Goal: Information Seeking & Learning: Learn about a topic

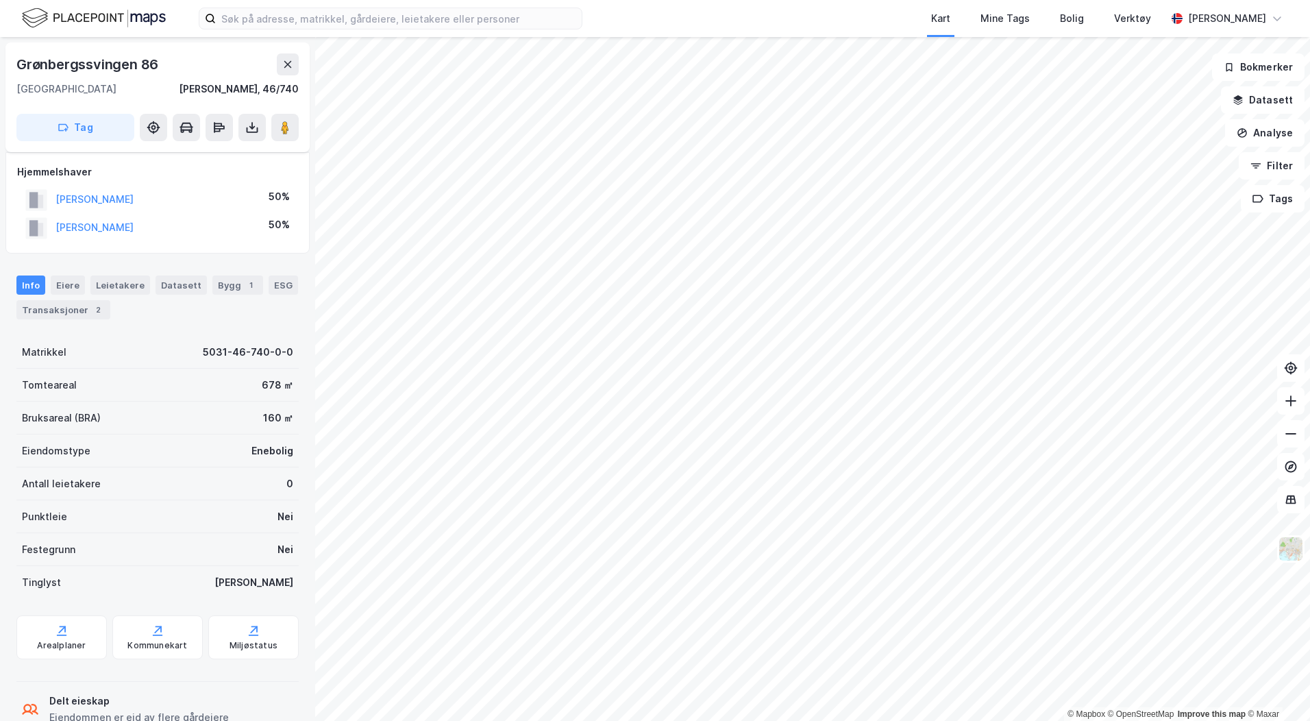
scroll to position [38, 0]
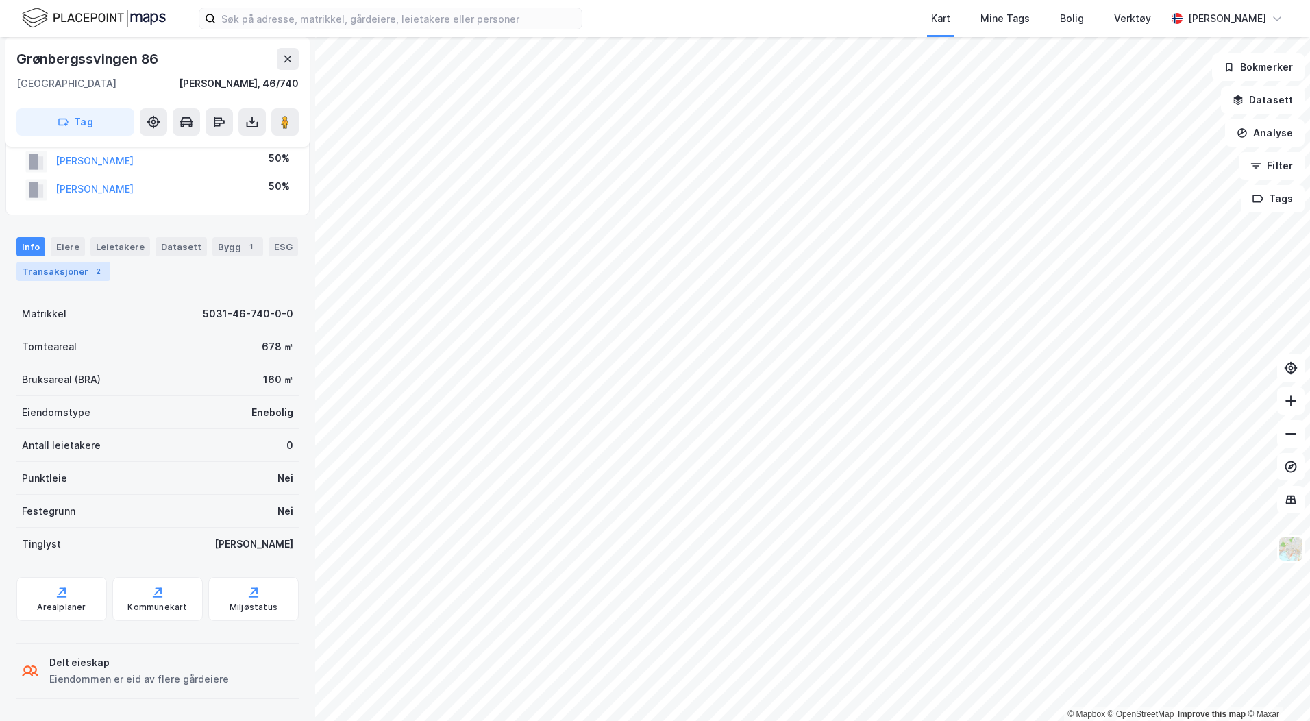
click at [62, 262] on div "Transaksjoner 2" at bounding box center [63, 271] width 94 height 19
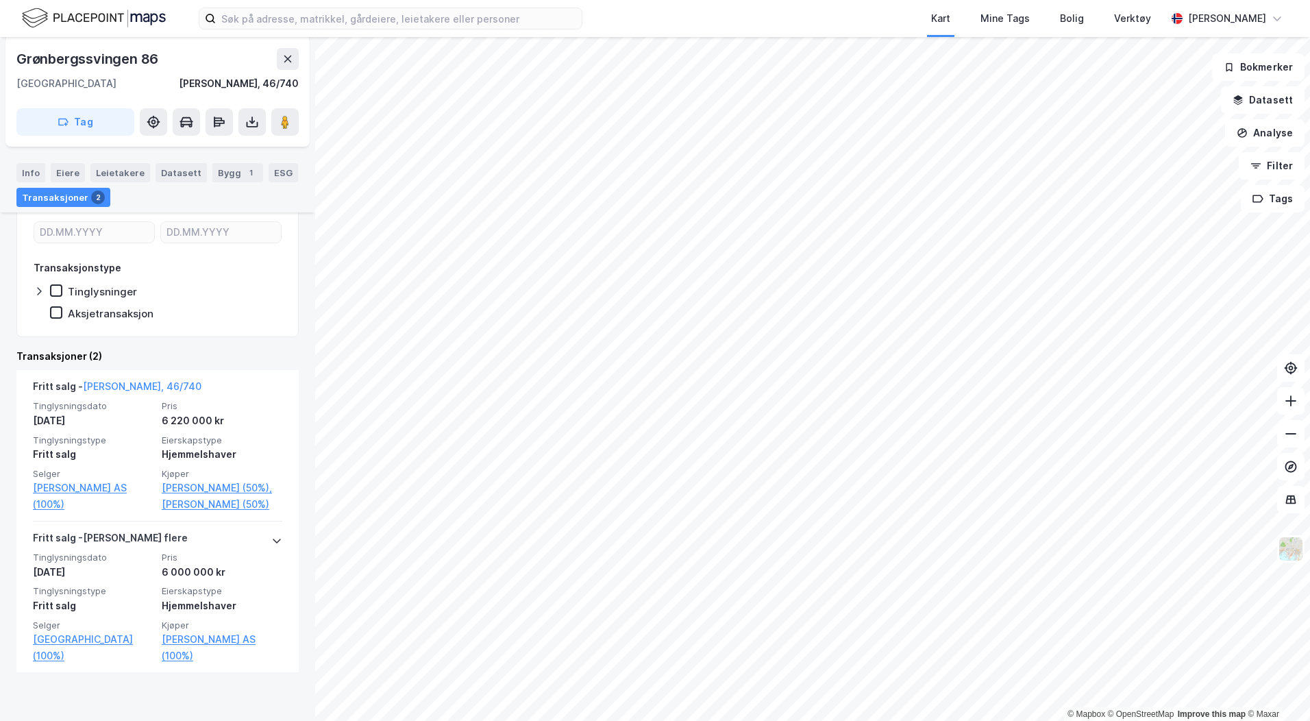
scroll to position [206, 0]
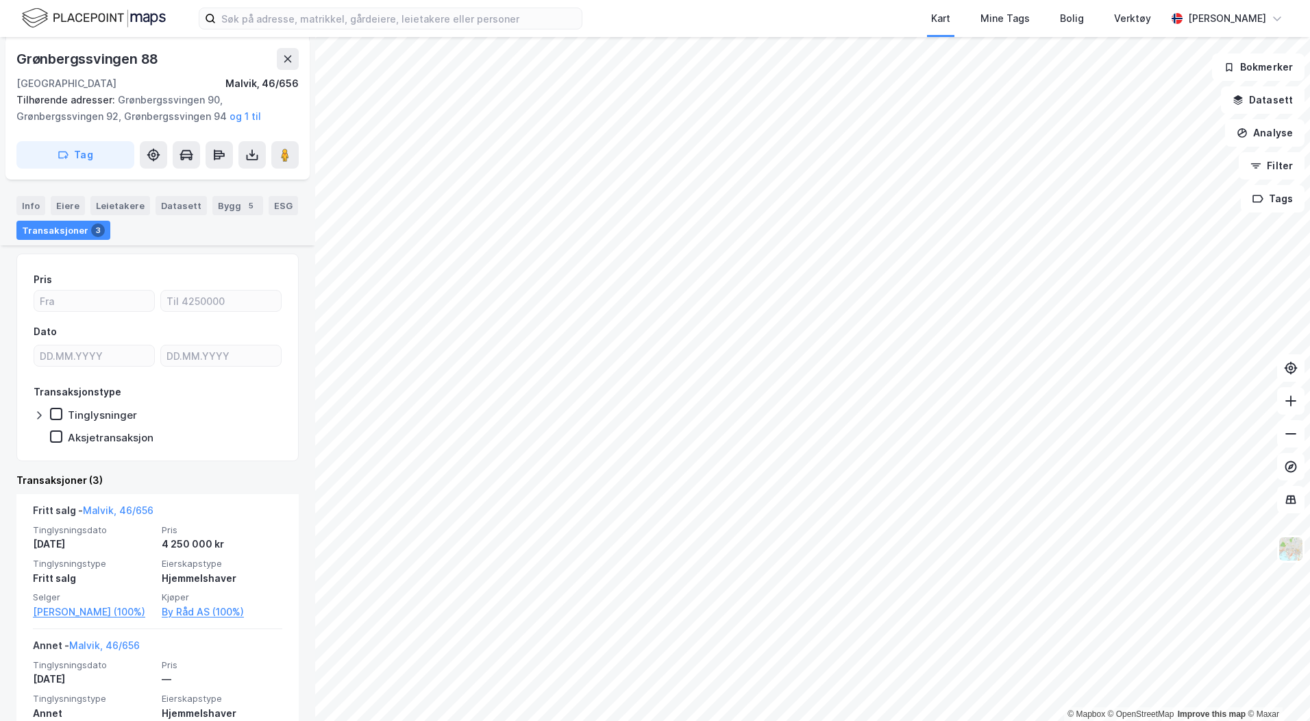
scroll to position [351, 0]
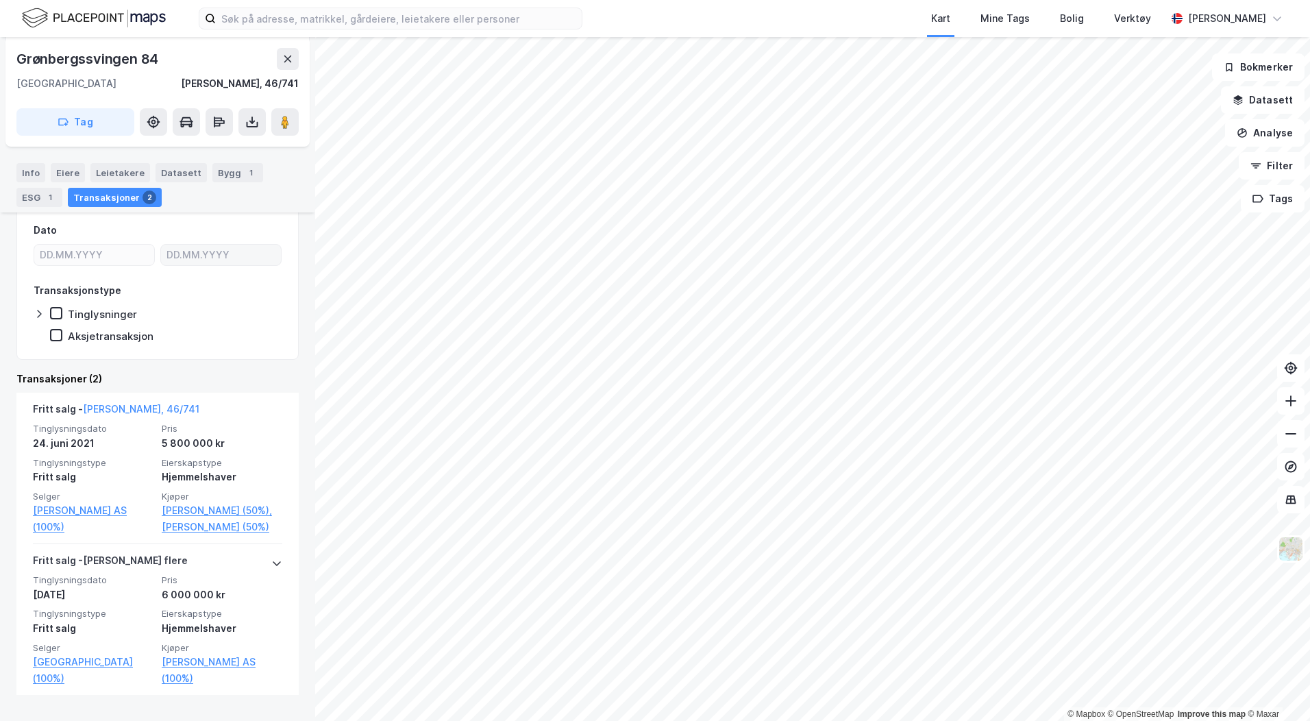
scroll to position [190, 0]
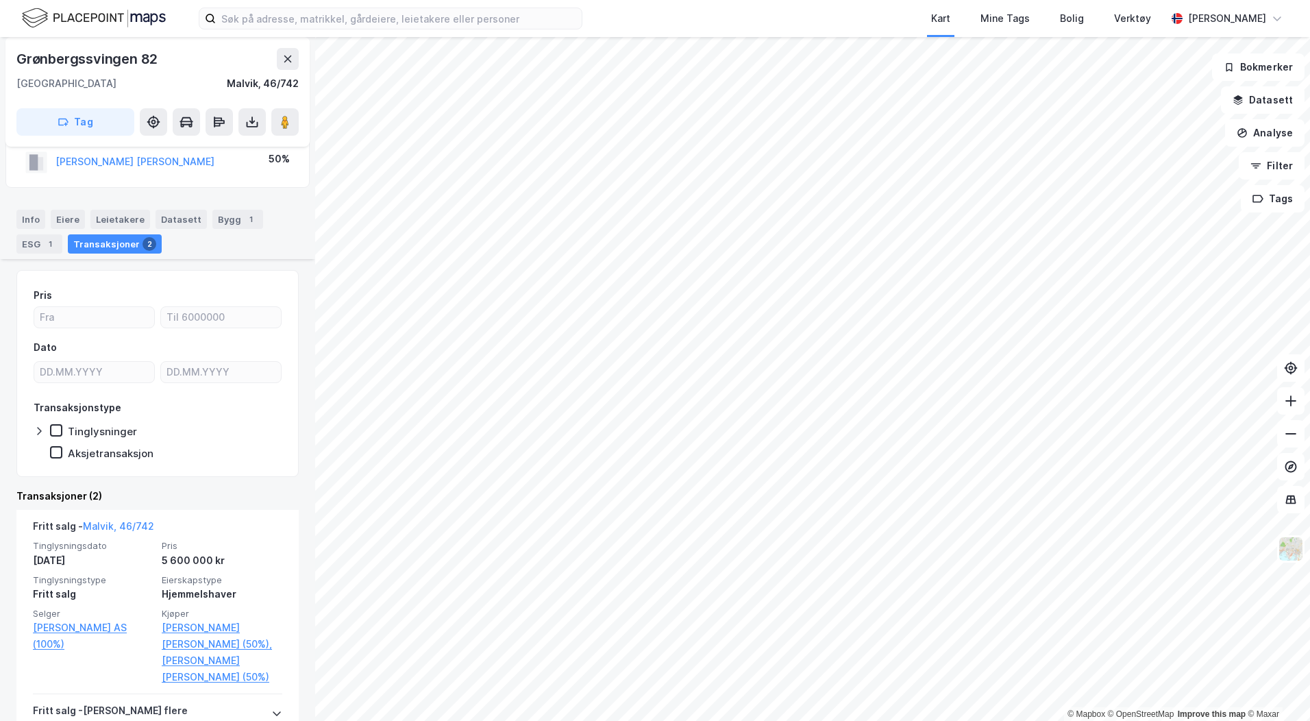
scroll to position [206, 0]
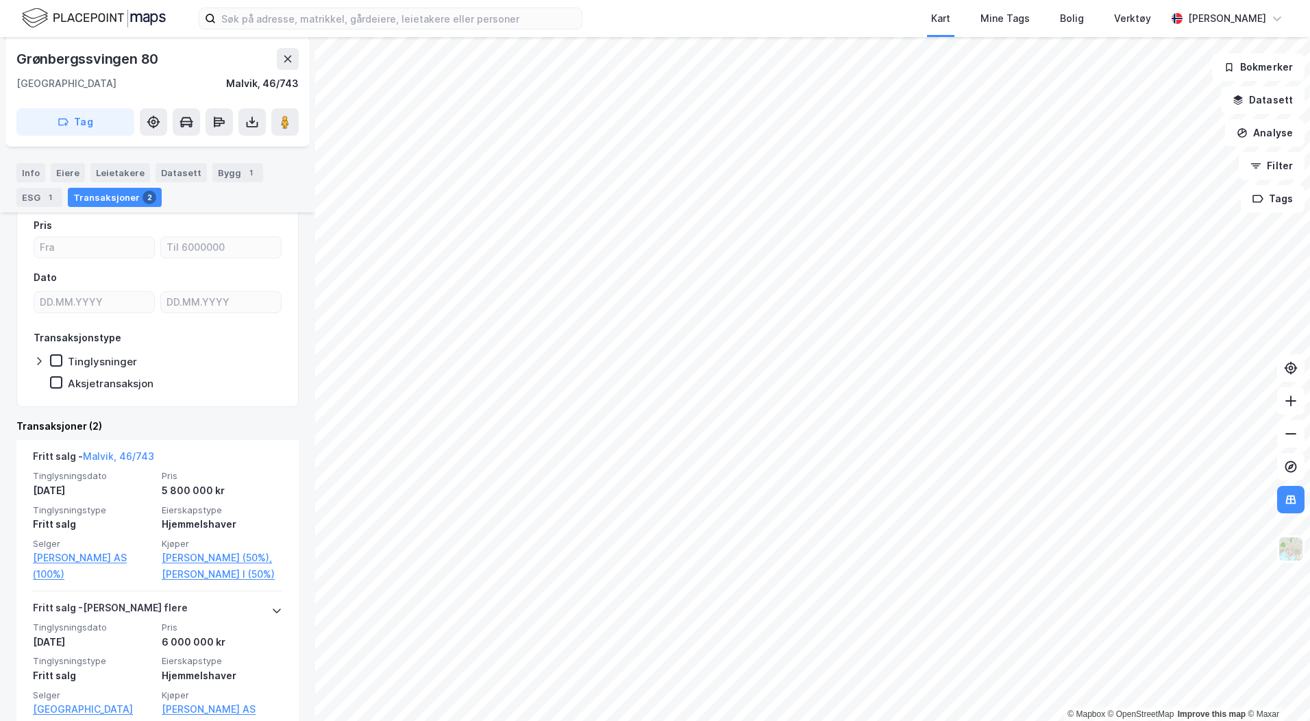
scroll to position [137, 0]
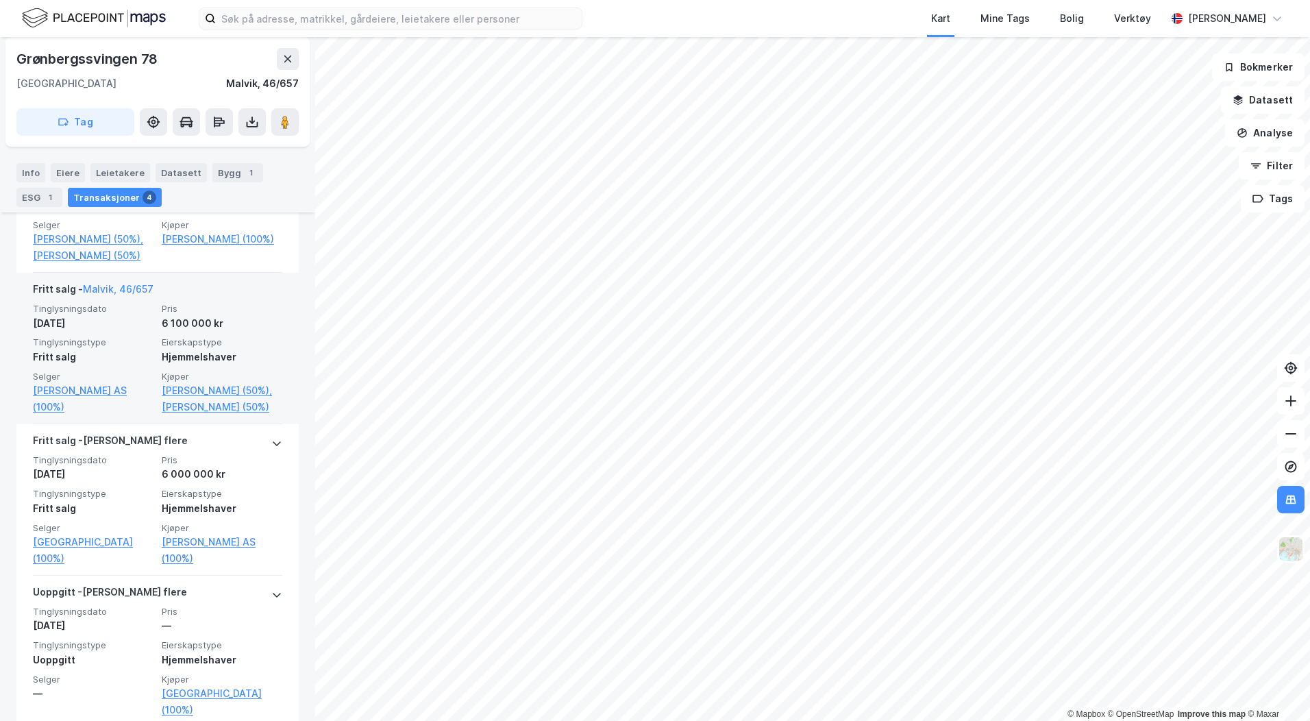
scroll to position [432, 0]
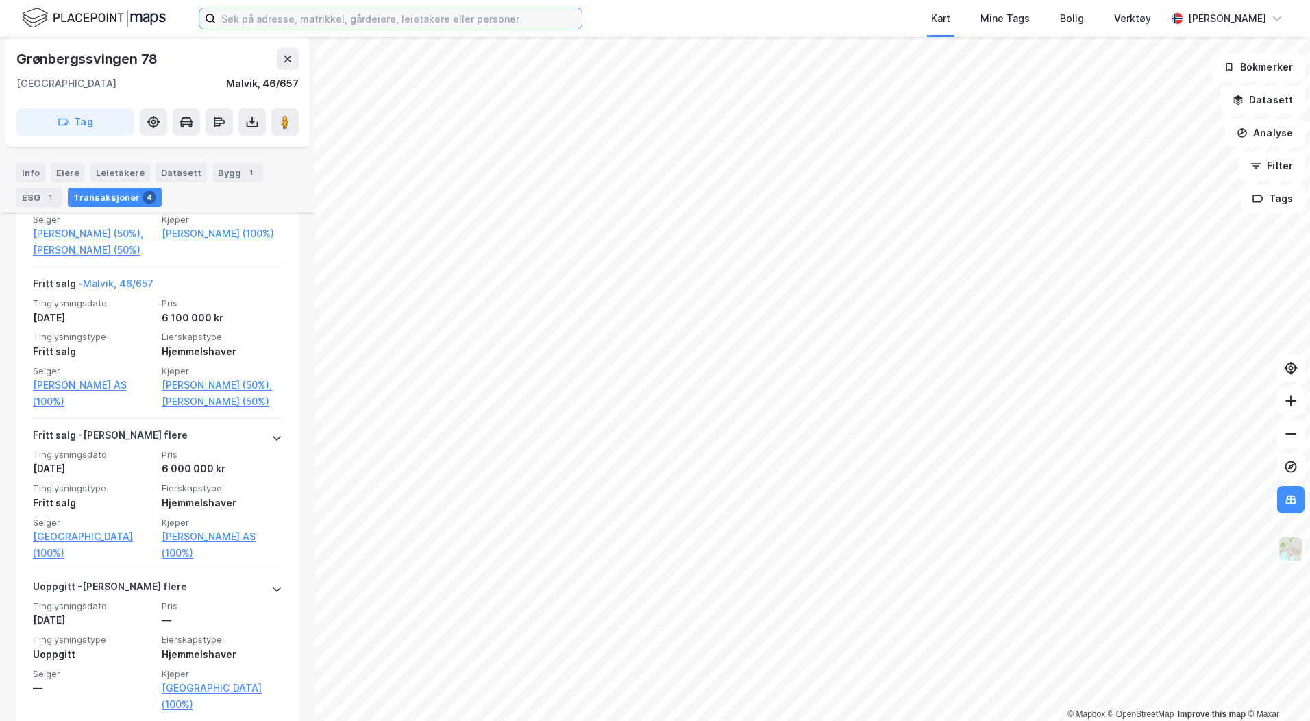
click at [424, 24] on input at bounding box center [399, 18] width 366 height 21
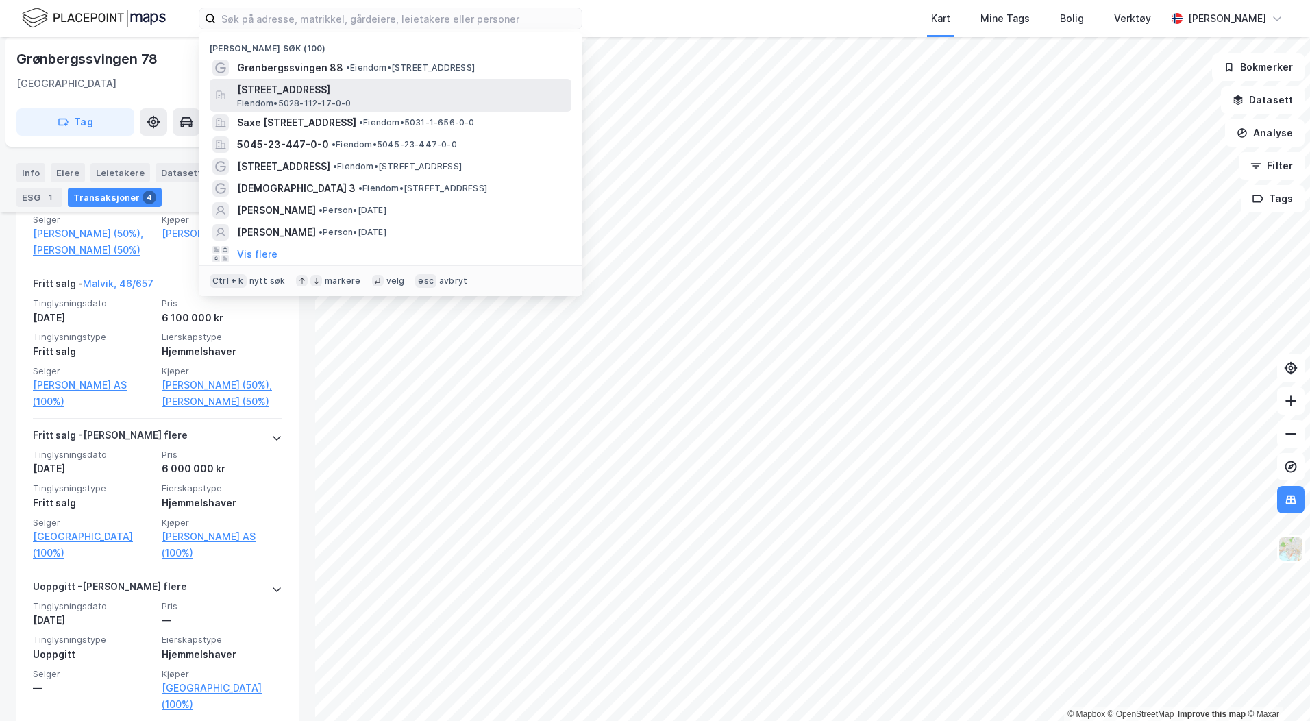
click at [373, 97] on span "[STREET_ADDRESS]" at bounding box center [401, 90] width 329 height 16
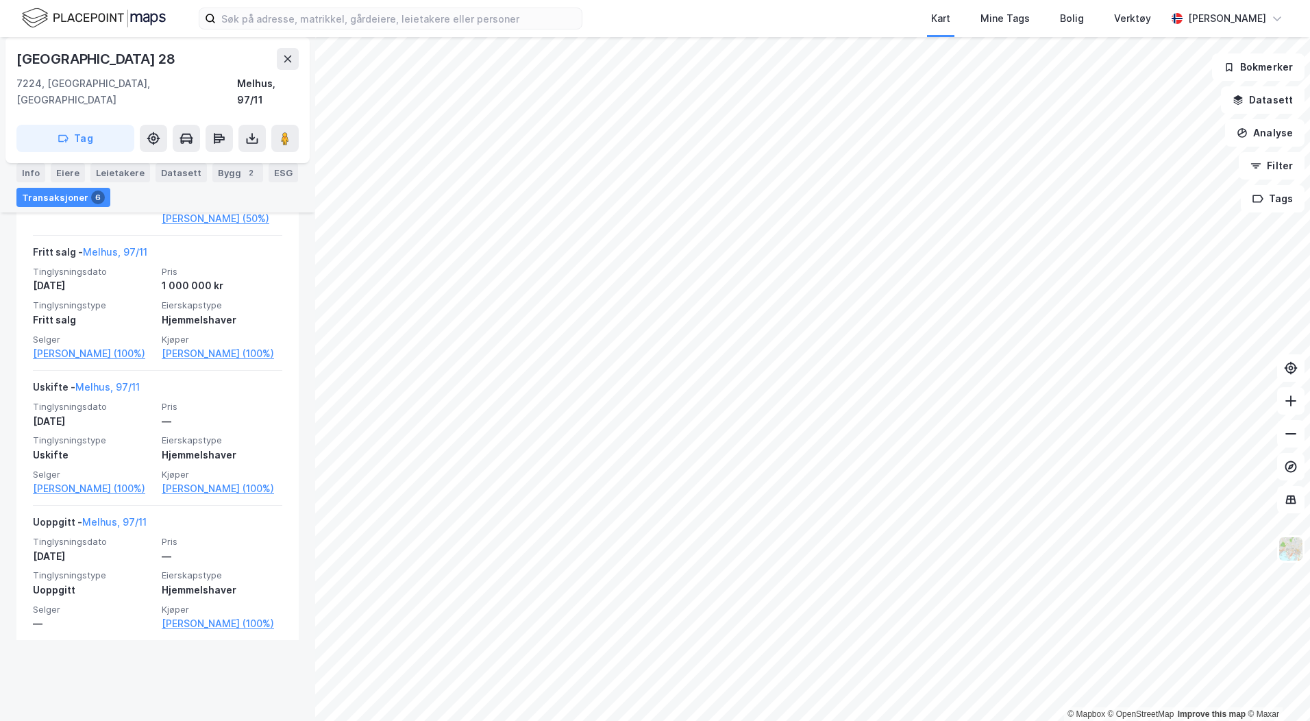
scroll to position [828, 0]
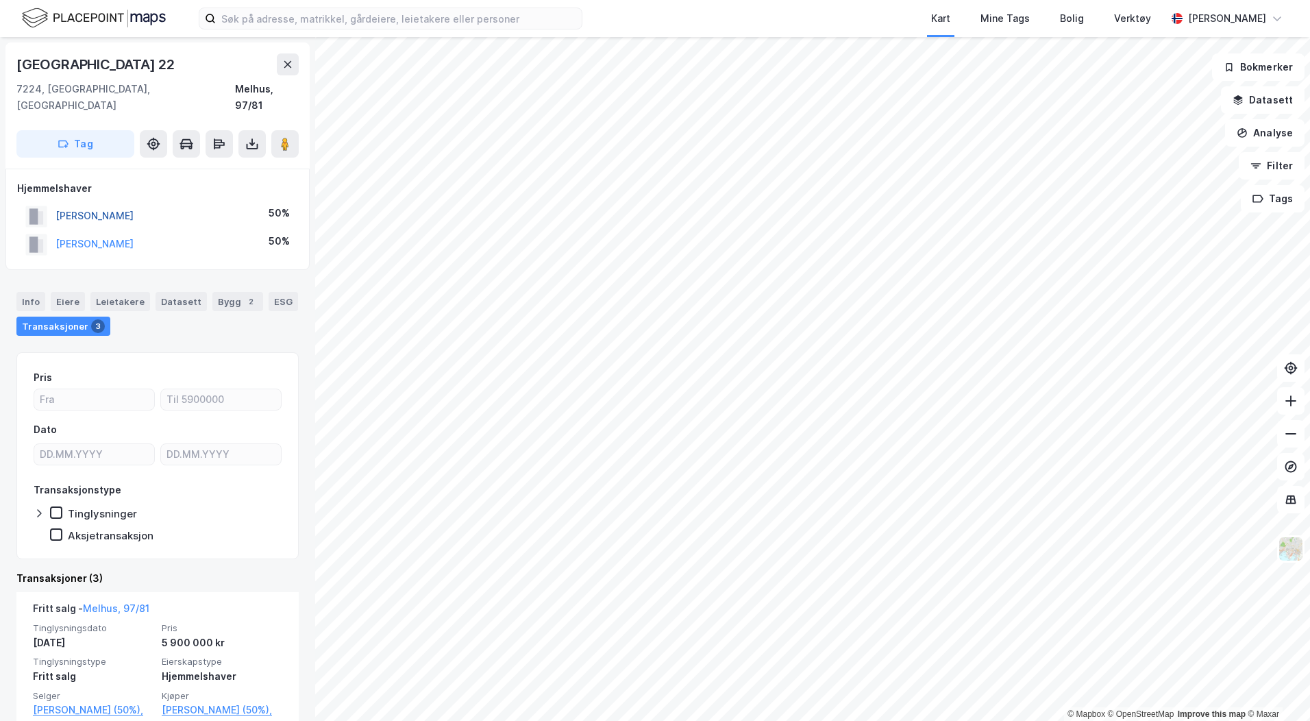
click at [0, 0] on button "[PERSON_NAME]" at bounding box center [0, 0] width 0 height 0
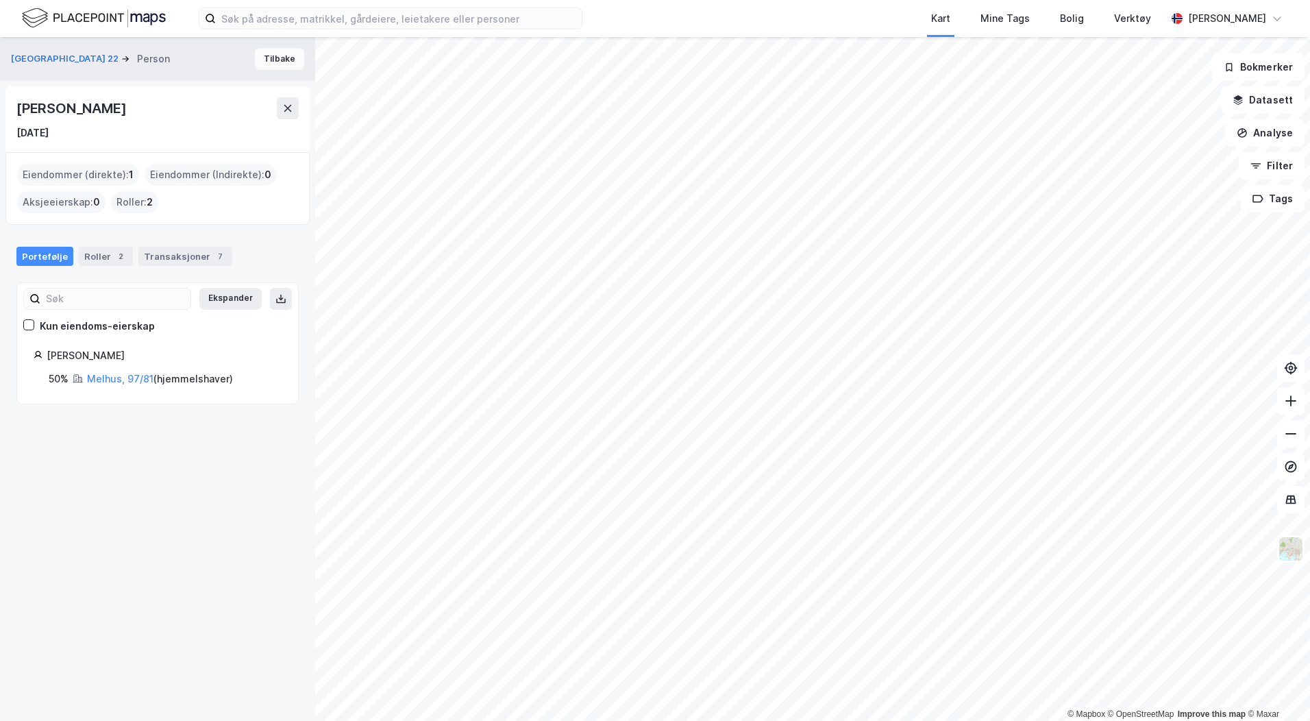
click at [275, 60] on button "Tilbake" at bounding box center [279, 59] width 49 height 22
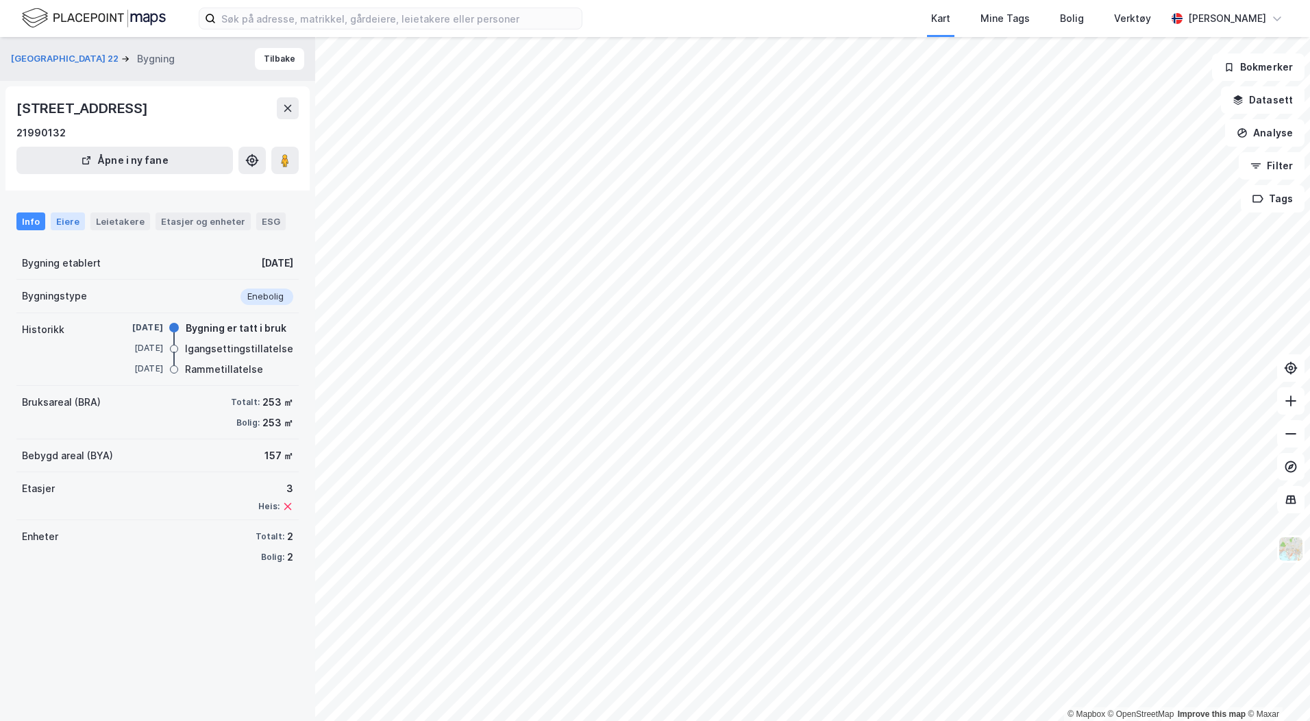
click at [60, 225] on div "Eiere" at bounding box center [68, 221] width 34 height 18
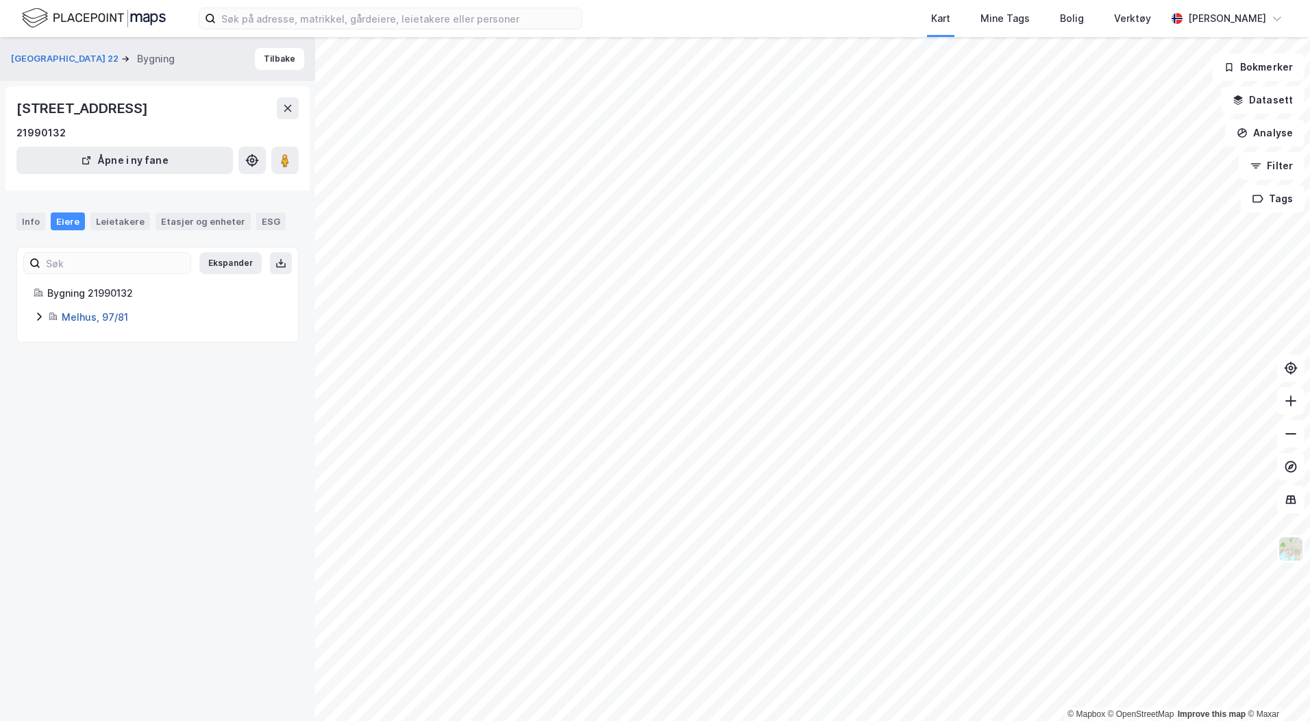
click at [92, 317] on link "Melhus, 97/81" at bounding box center [95, 317] width 66 height 12
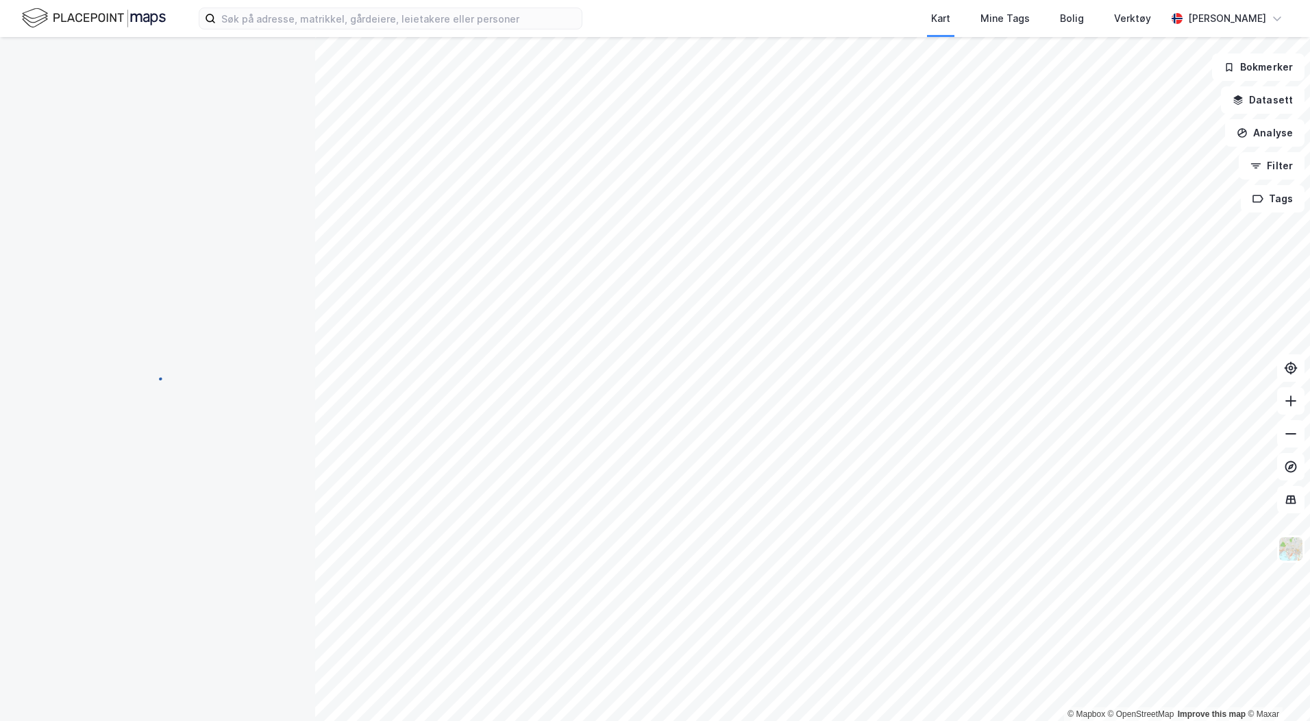
scroll to position [1, 0]
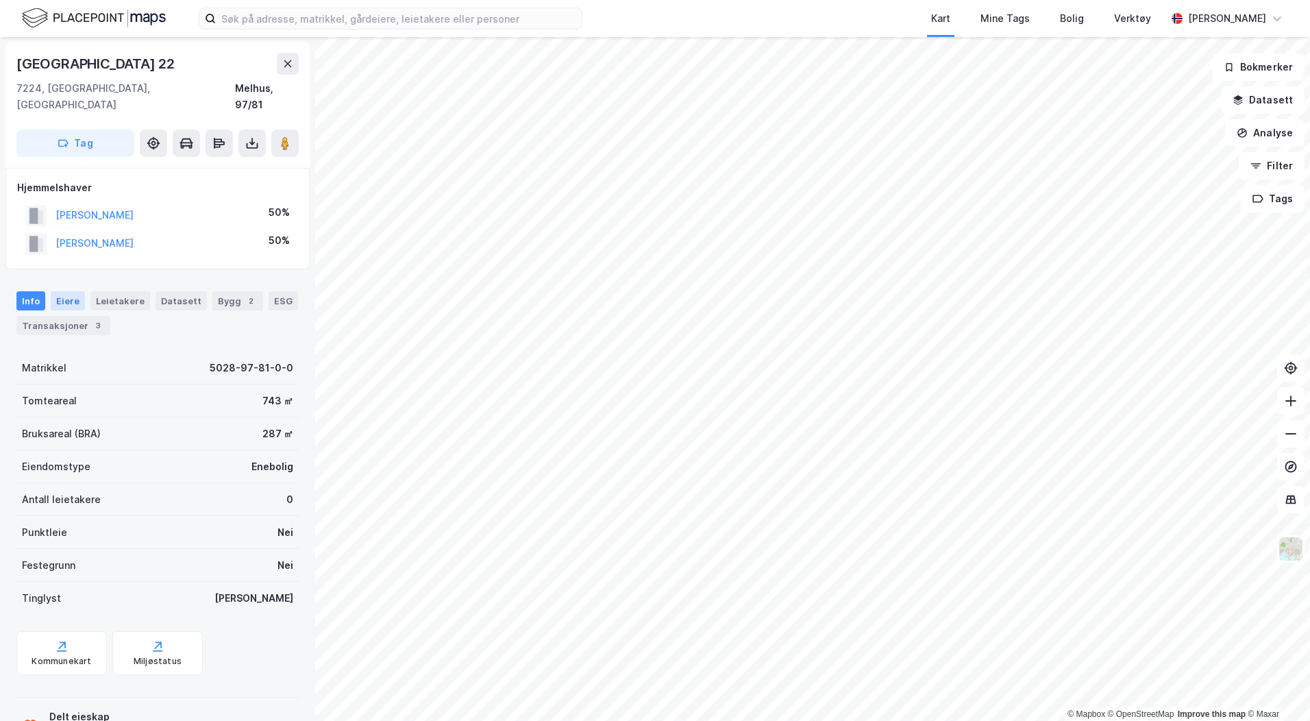
click at [69, 291] on div "Eiere" at bounding box center [68, 300] width 34 height 19
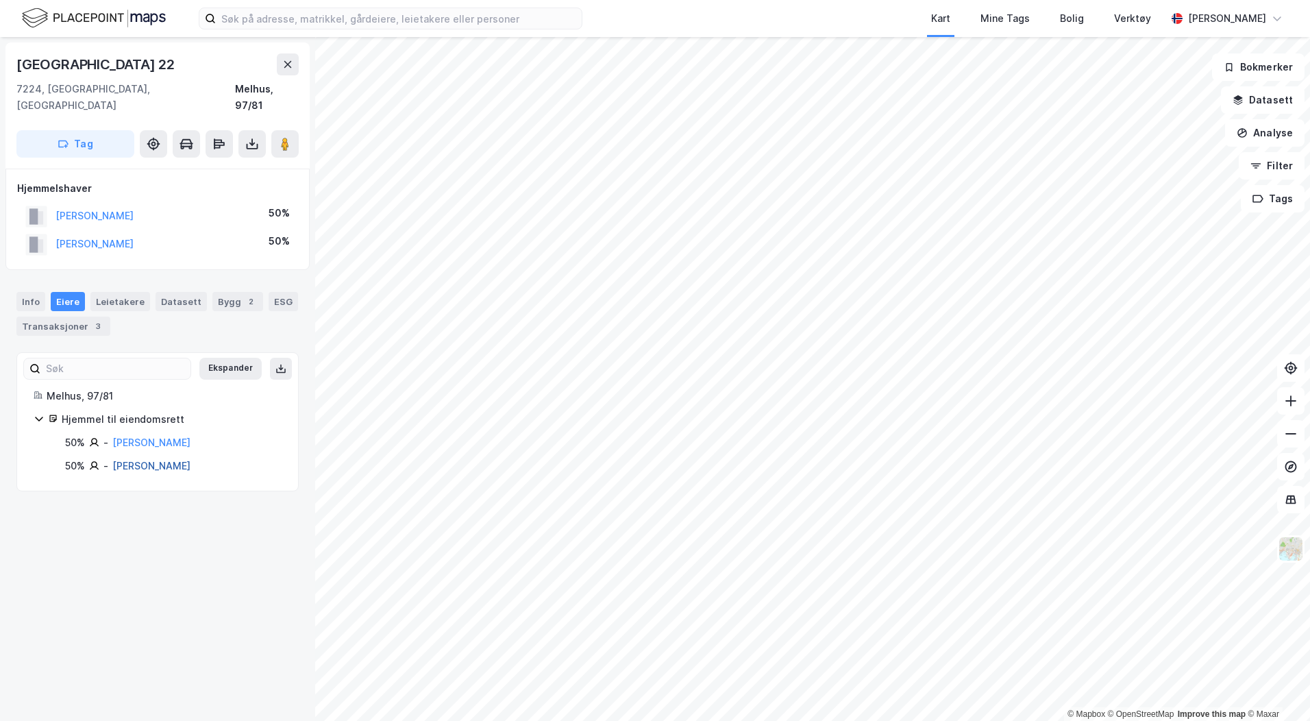
click at [173, 460] on link "[PERSON_NAME]" at bounding box center [151, 466] width 78 height 12
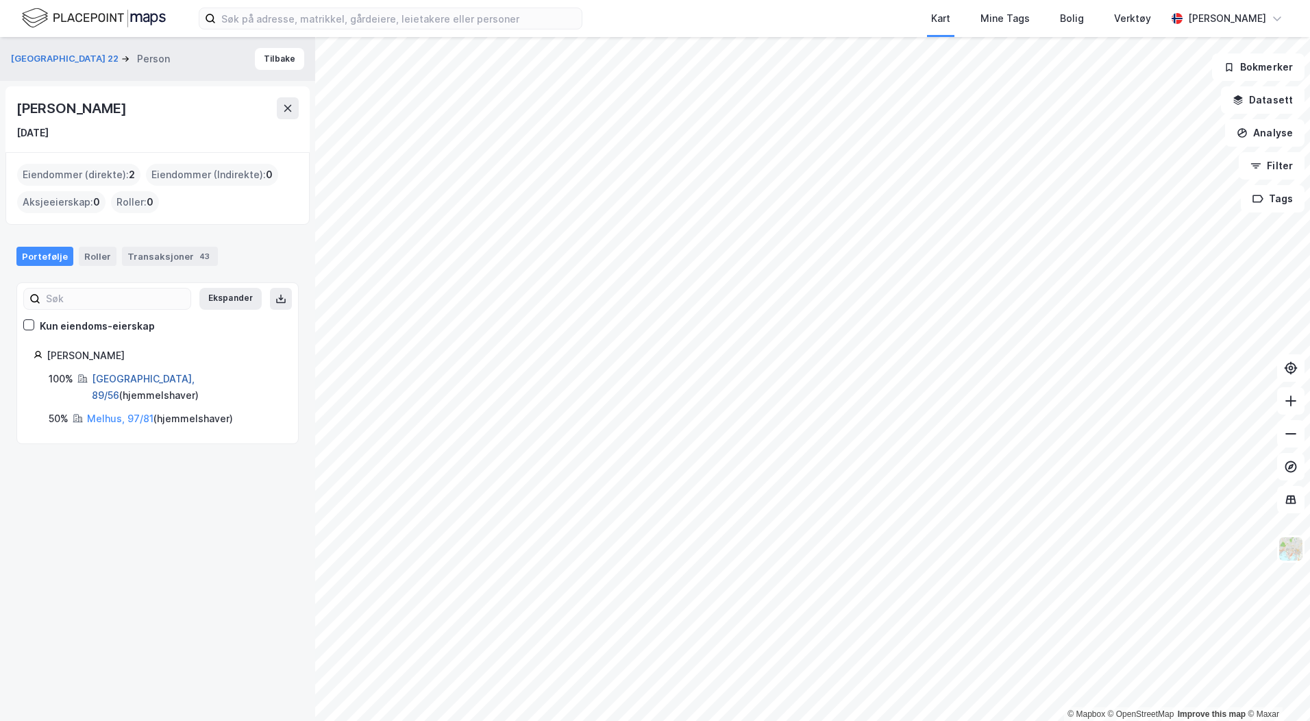
click at [139, 378] on link "[GEOGRAPHIC_DATA], 89/56" at bounding box center [143, 387] width 103 height 28
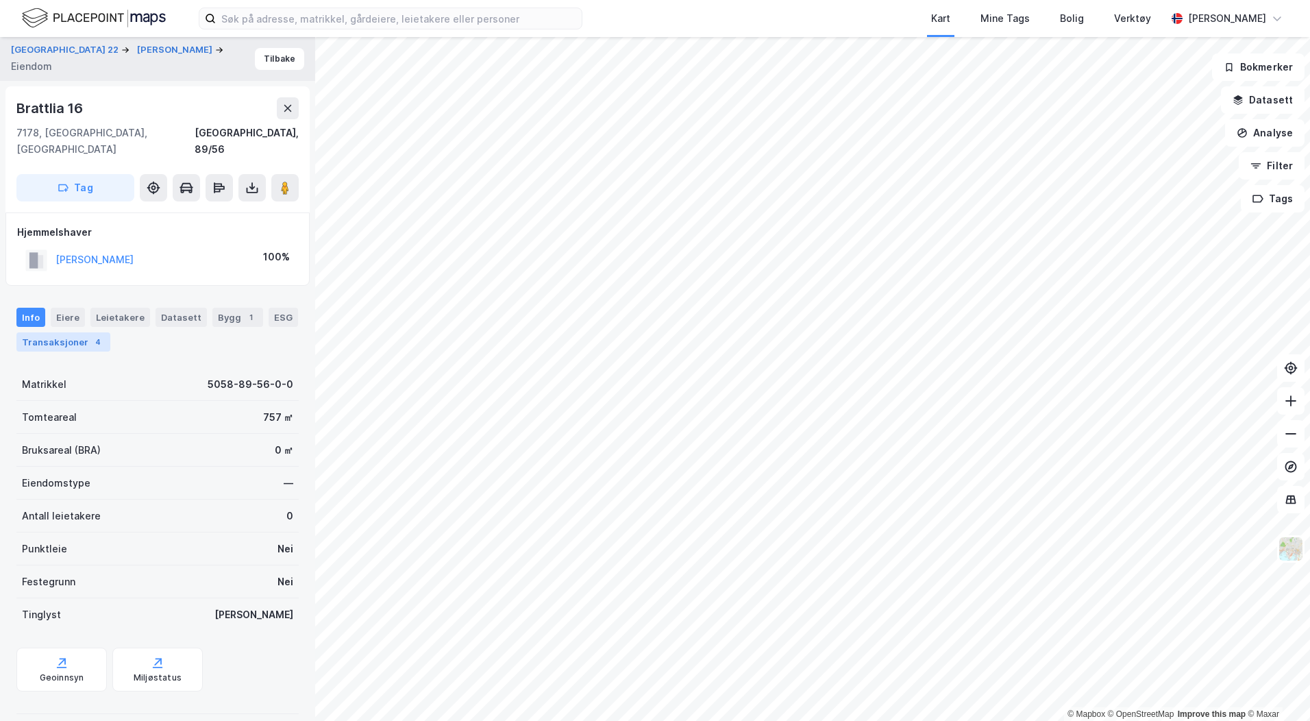
click at [75, 332] on div "Transaksjoner 4" at bounding box center [63, 341] width 94 height 19
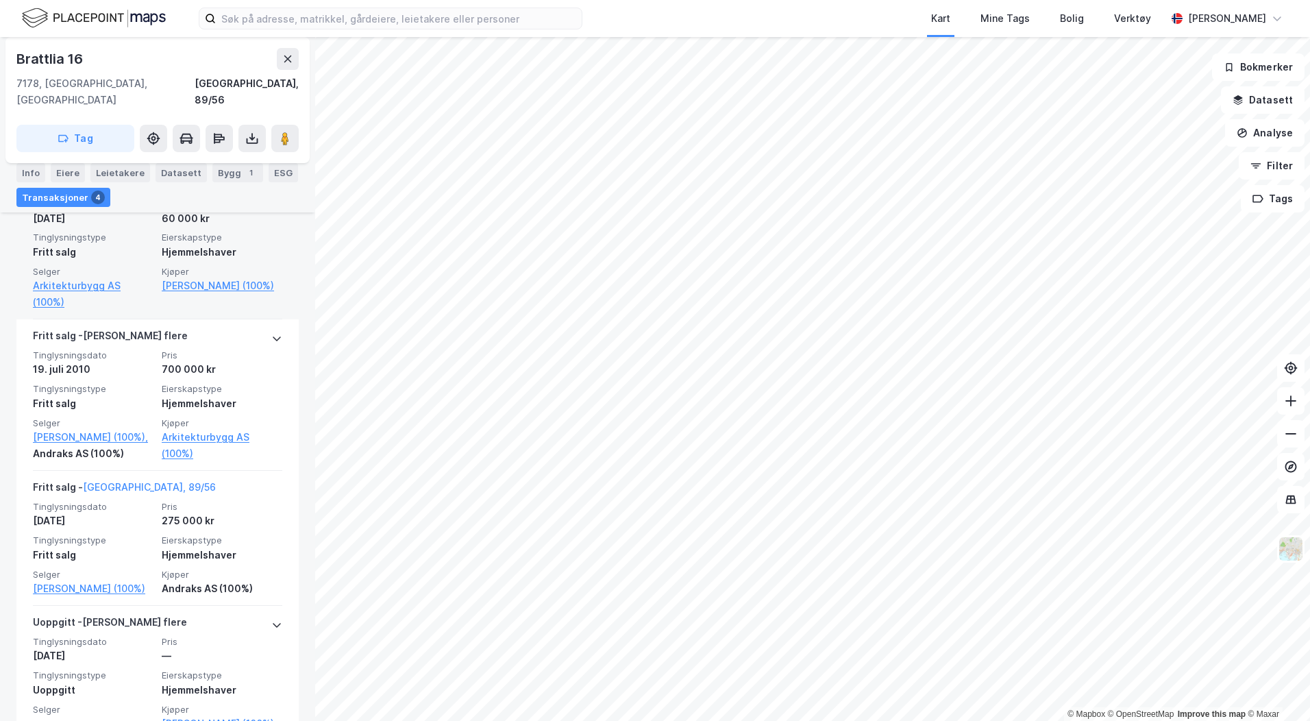
scroll to position [371, 0]
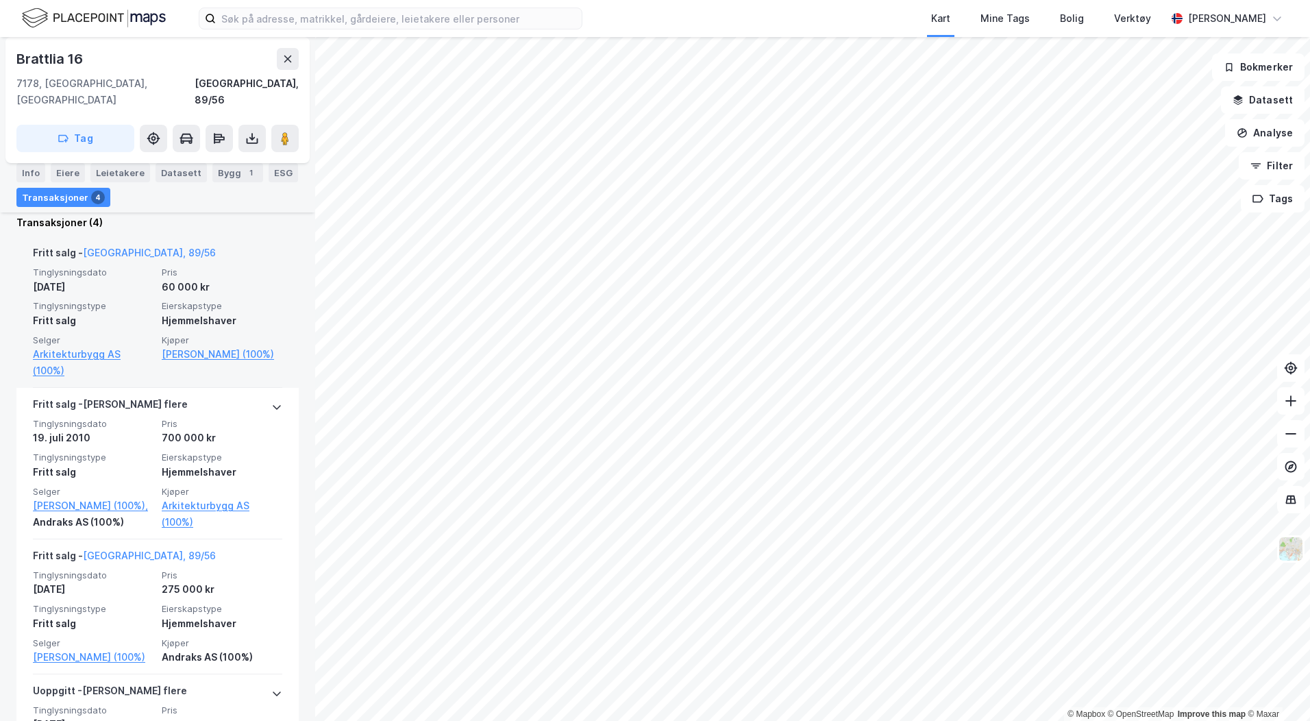
click at [88, 334] on span "Selger" at bounding box center [93, 340] width 121 height 12
click at [84, 346] on link "Arkitekturbygg AS (100%)" at bounding box center [93, 362] width 121 height 33
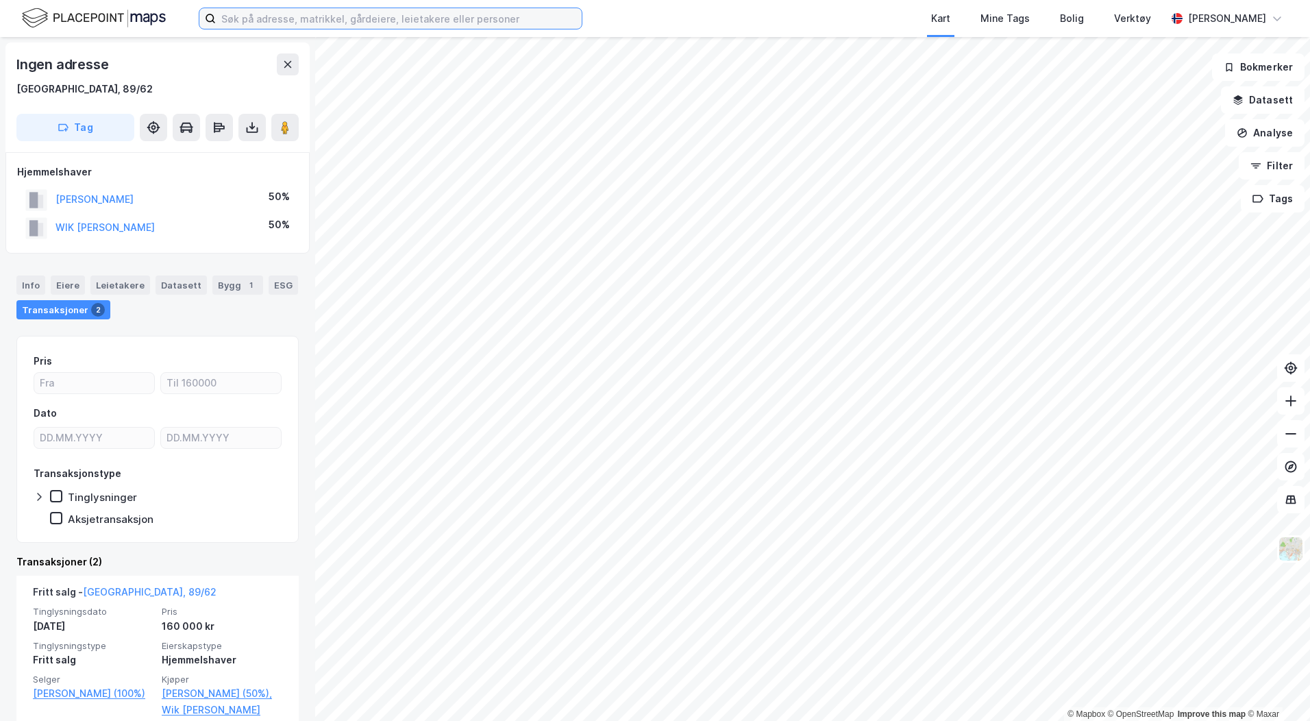
click at [321, 12] on input at bounding box center [399, 18] width 366 height 21
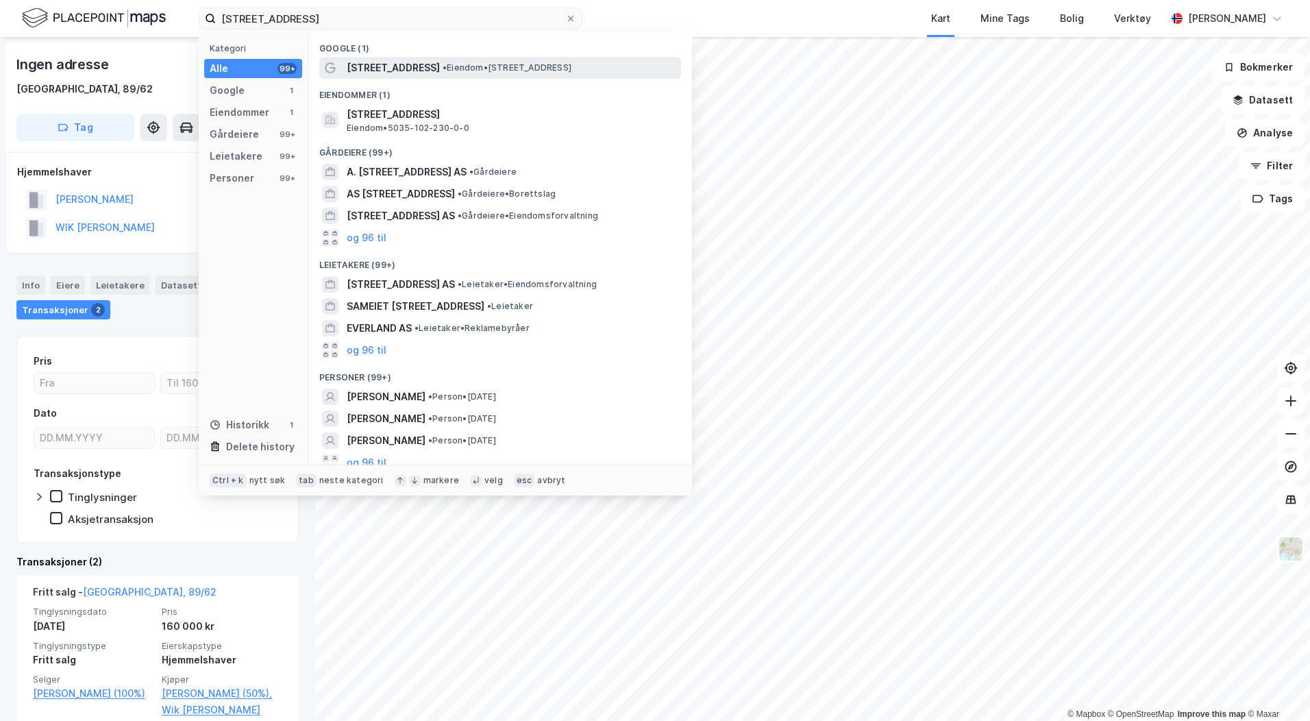
click at [388, 73] on span "[STREET_ADDRESS]" at bounding box center [393, 68] width 93 height 16
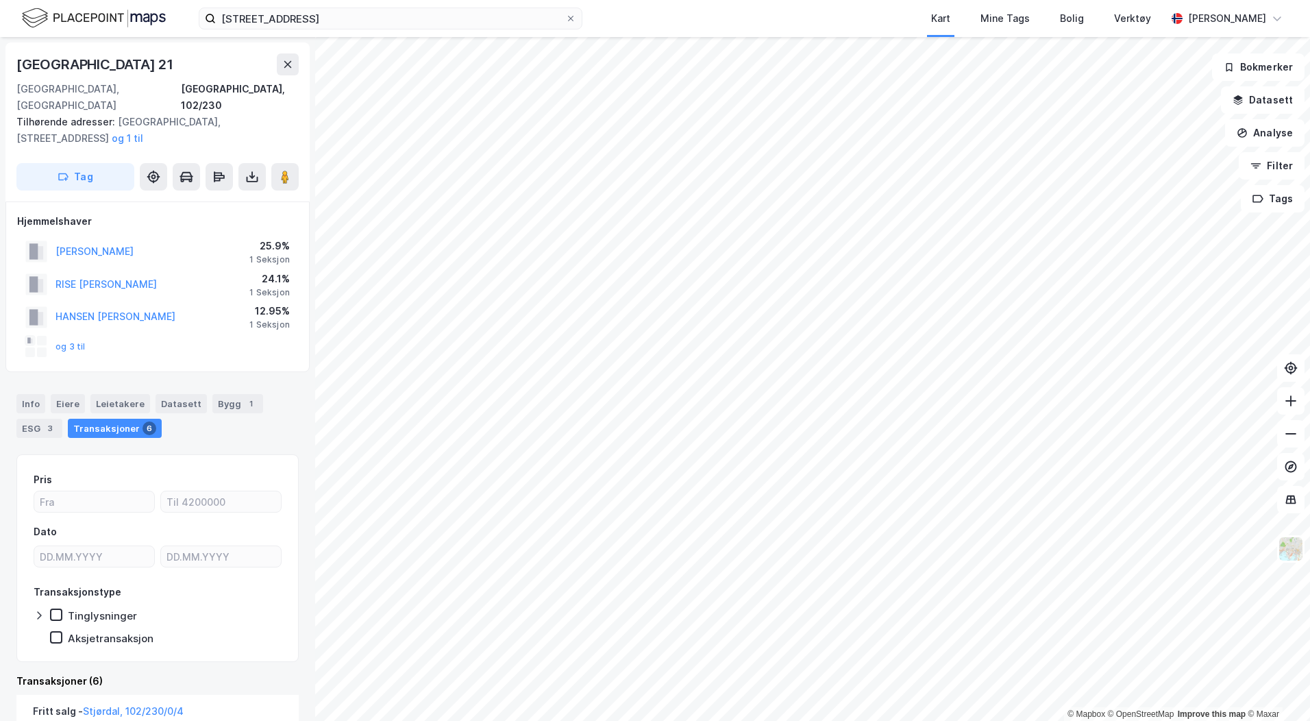
click at [58, 336] on div "og 3 til" at bounding box center [55, 347] width 60 height 22
click at [0, 0] on button "og 3 til" at bounding box center [0, 0] width 0 height 0
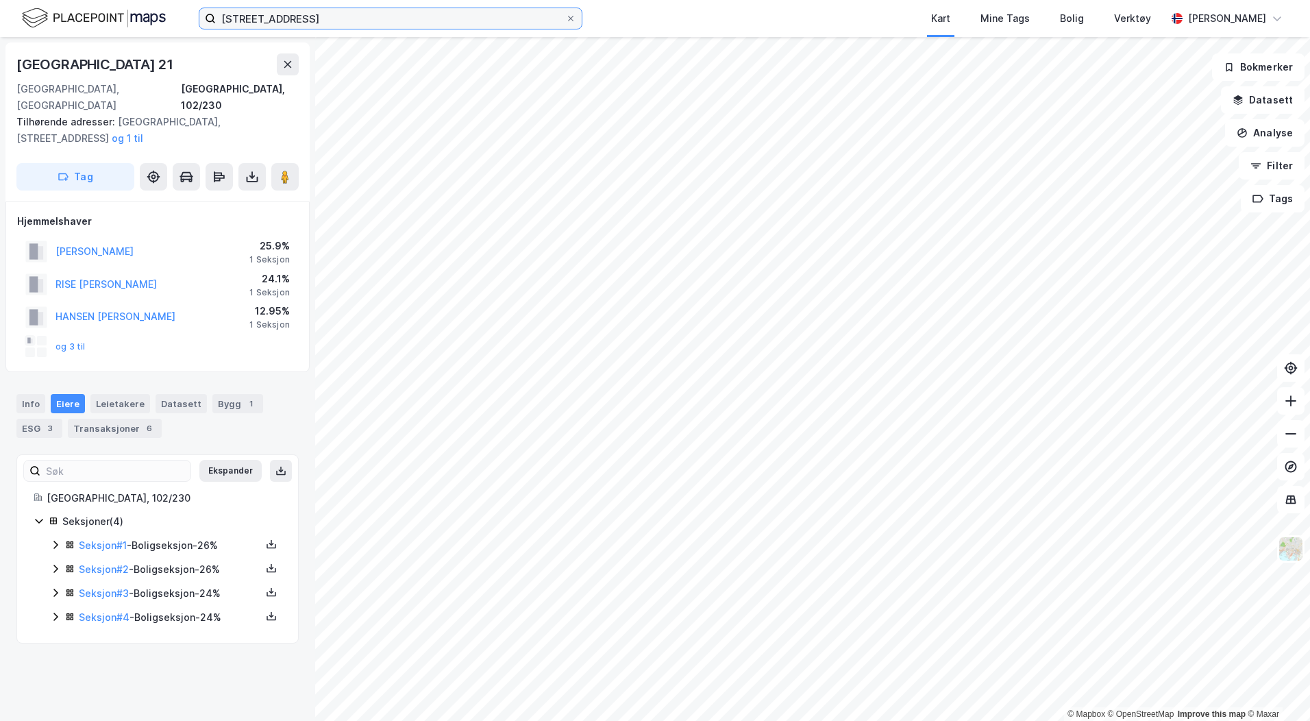
click at [374, 23] on input "[STREET_ADDRESS]" at bounding box center [390, 18] width 349 height 21
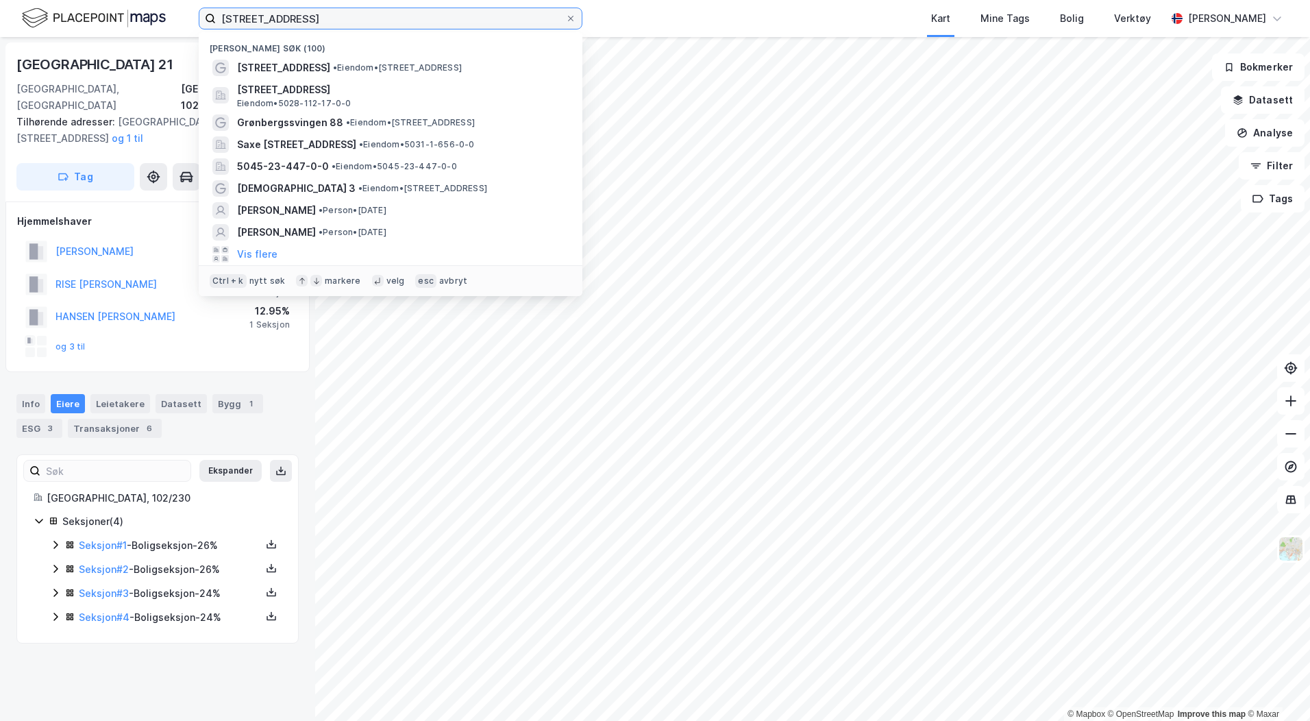
click at [374, 23] on input "[STREET_ADDRESS]" at bounding box center [390, 18] width 349 height 21
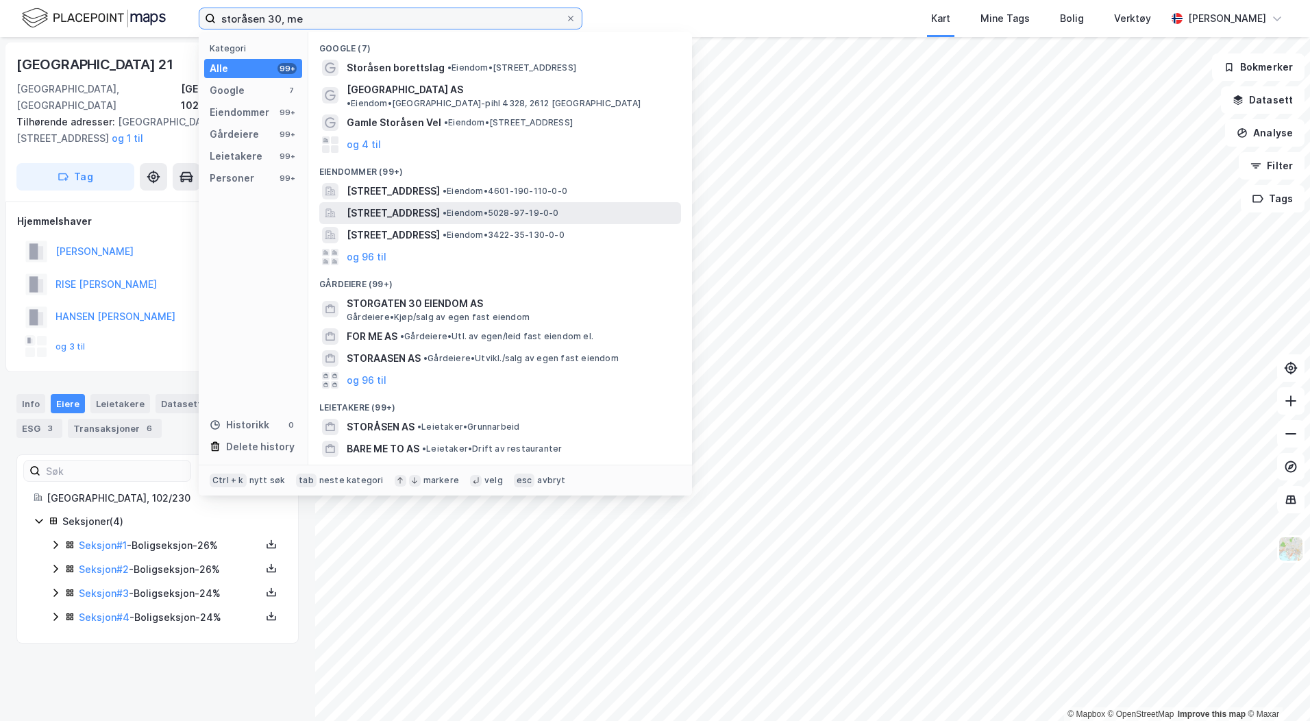
type input "storåsen 30, me"
click at [382, 205] on span "[STREET_ADDRESS]" at bounding box center [393, 213] width 93 height 16
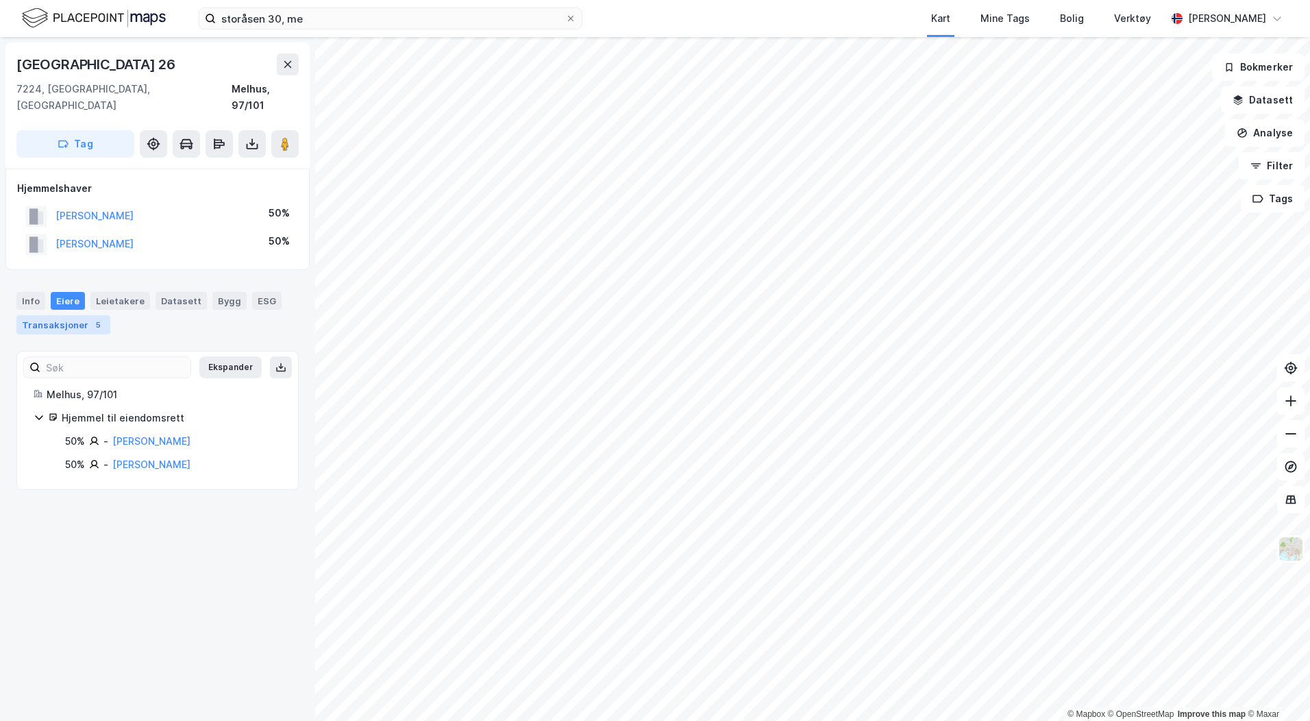
click at [73, 315] on div "Transaksjoner 5" at bounding box center [63, 324] width 94 height 19
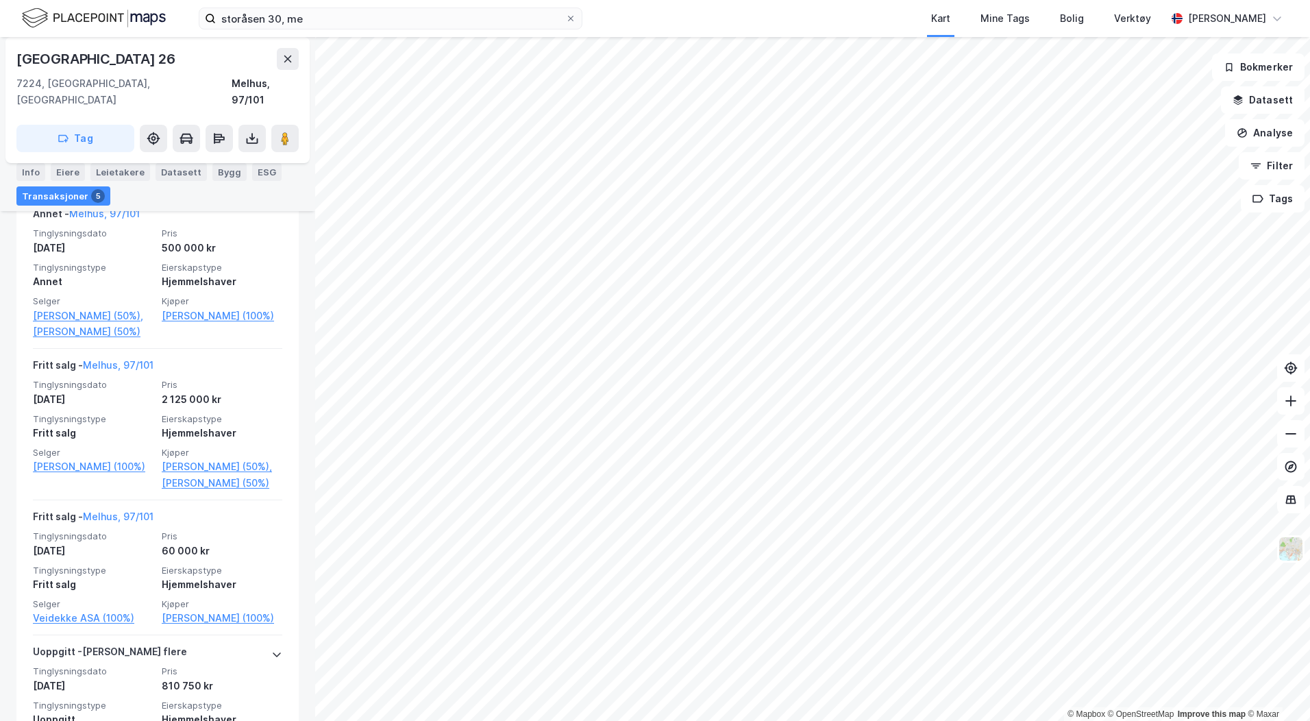
scroll to position [594, 0]
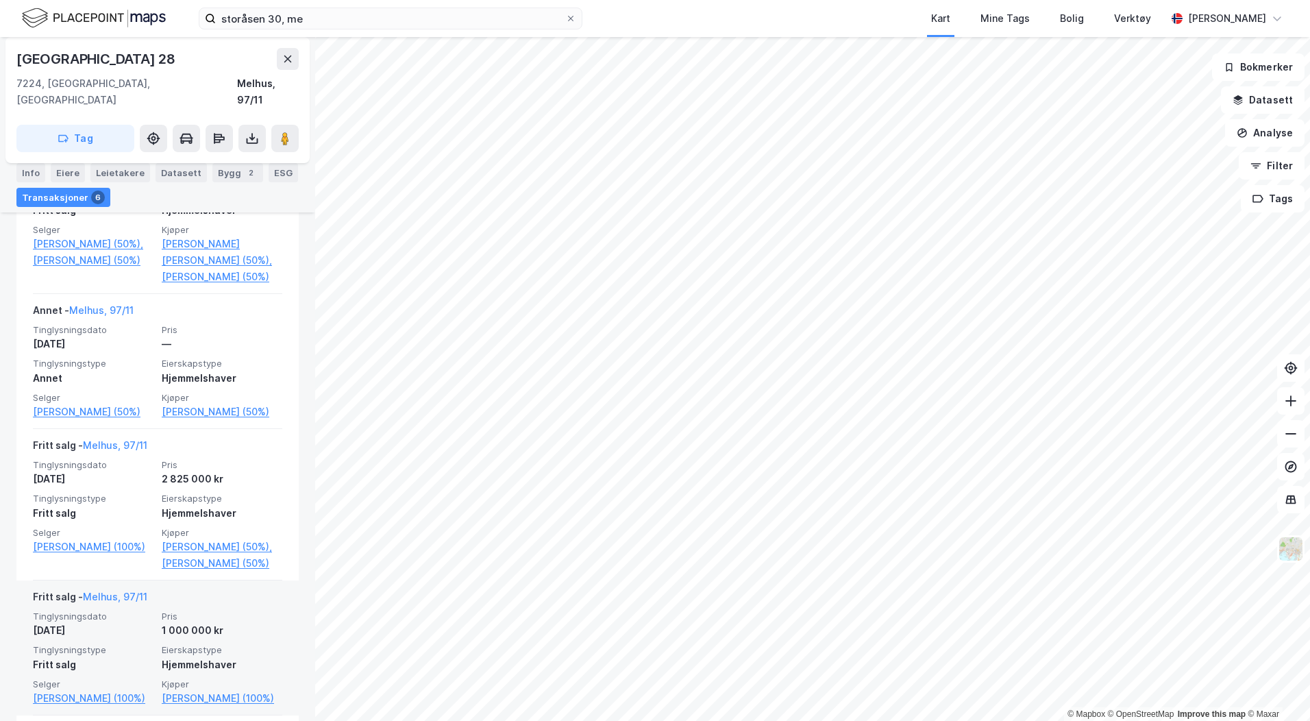
scroll to position [274, 0]
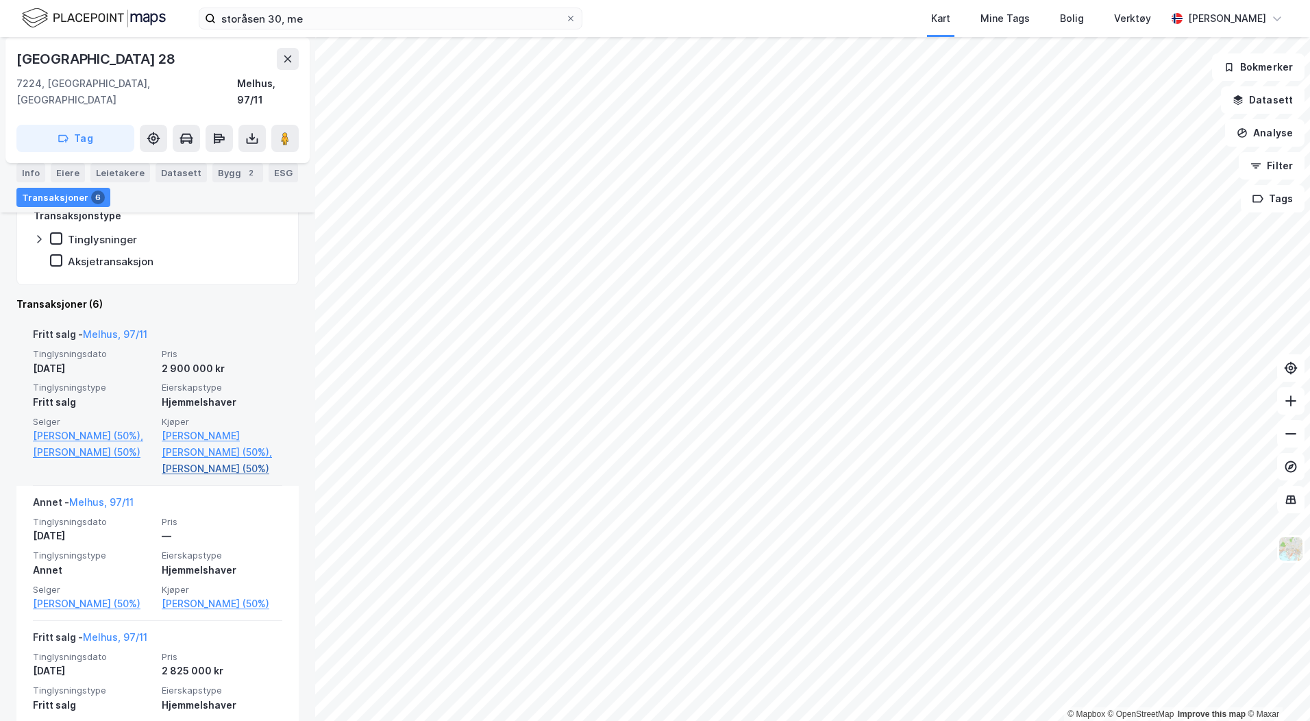
click at [199, 460] on link "[PERSON_NAME] (50%)" at bounding box center [222, 468] width 121 height 16
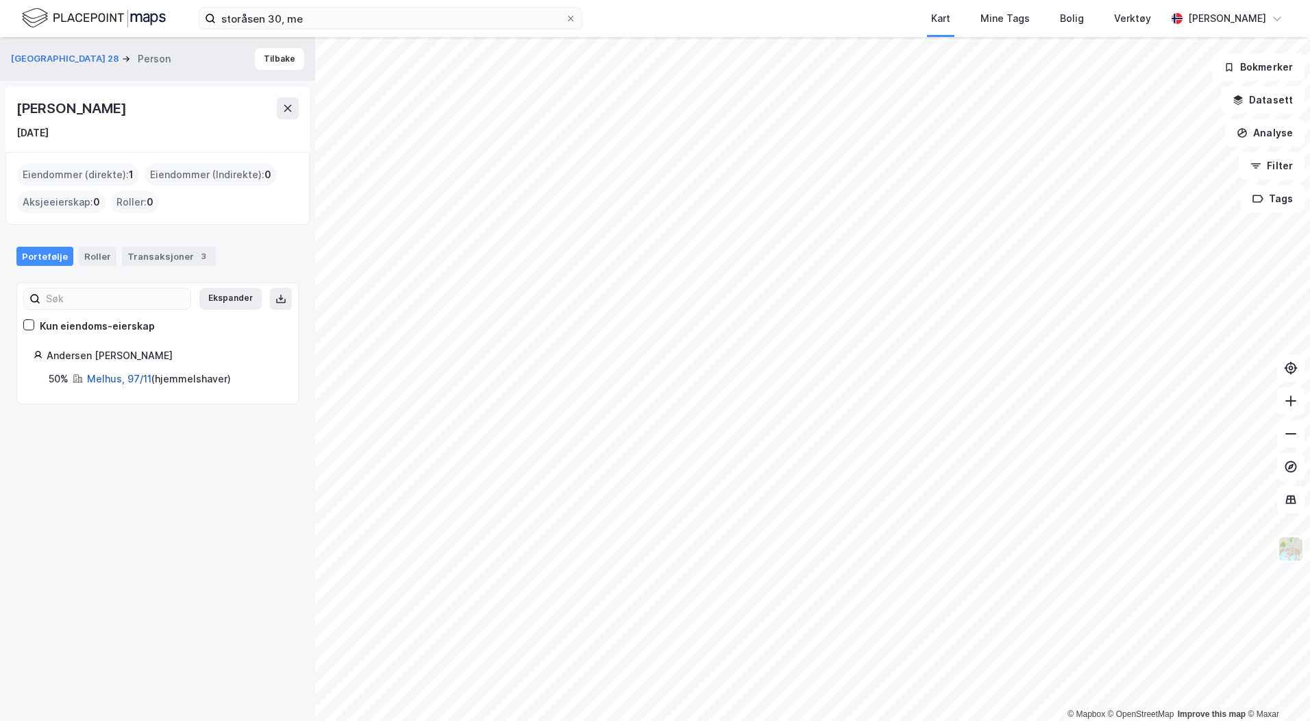
click at [124, 379] on link "Melhus, 97/11" at bounding box center [119, 379] width 64 height 12
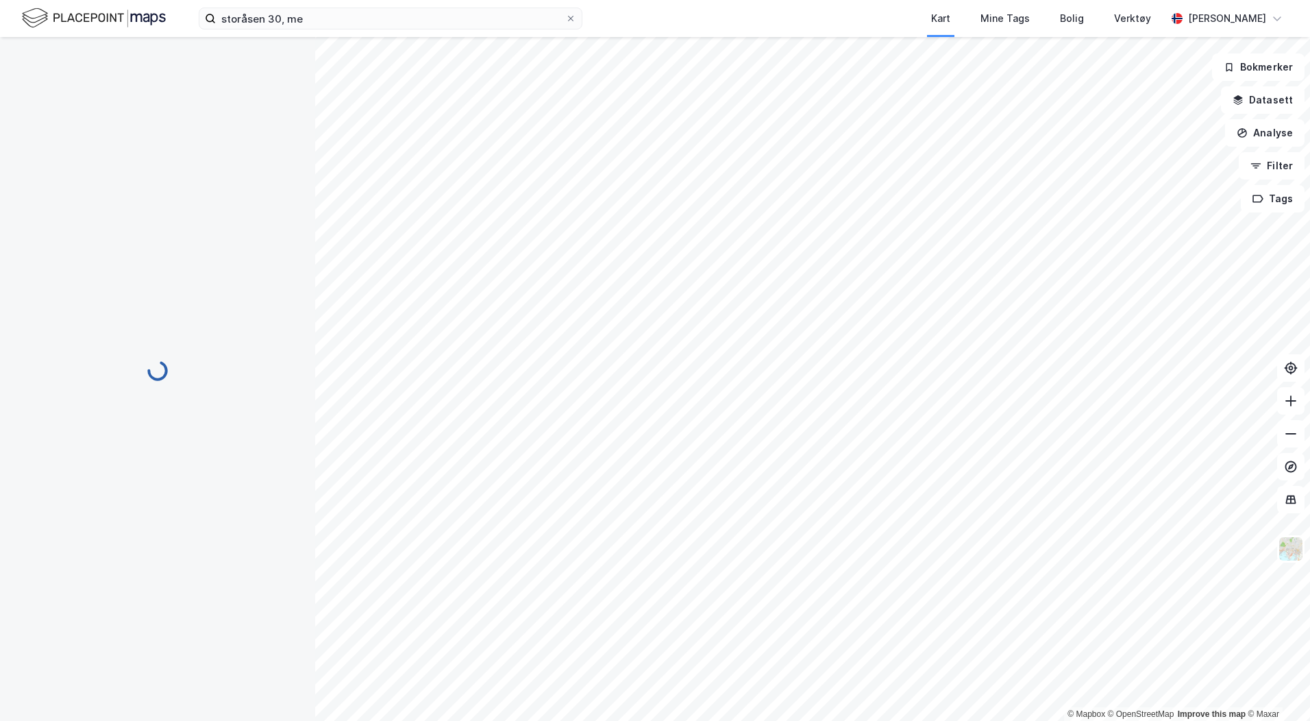
scroll to position [38, 0]
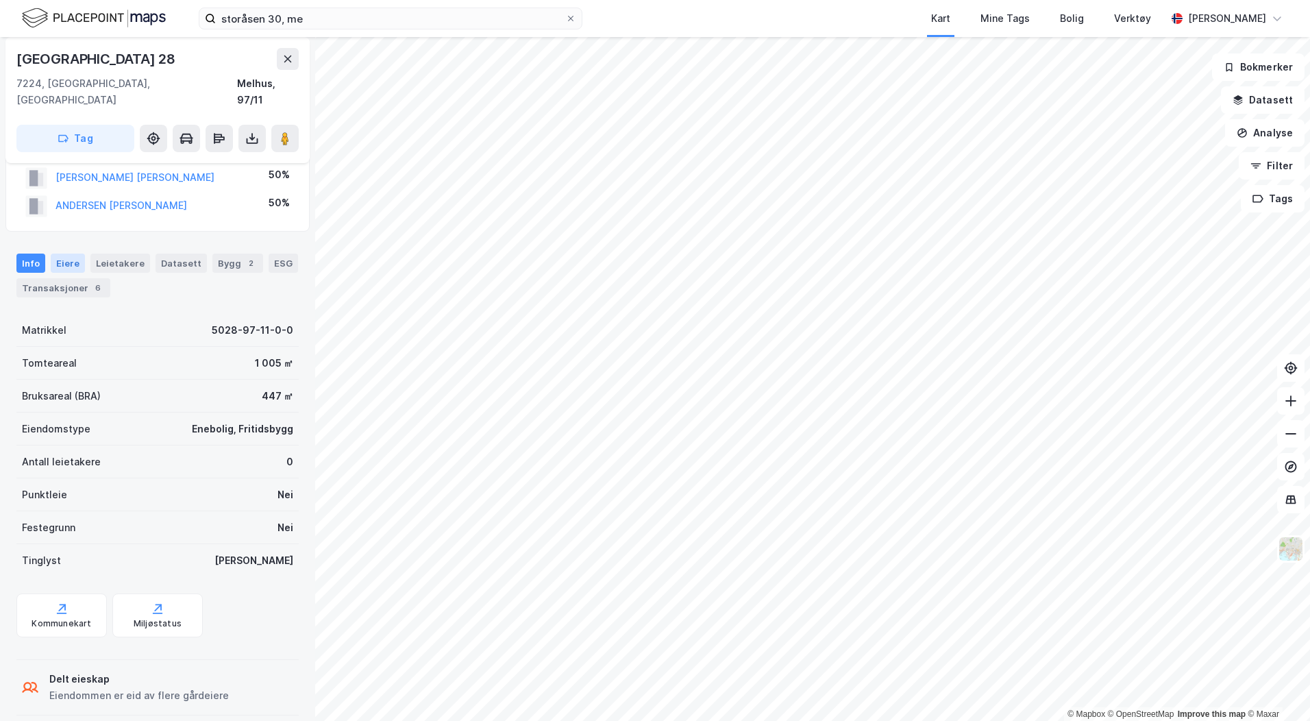
click at [60, 253] on div "Eiere" at bounding box center [68, 262] width 34 height 19
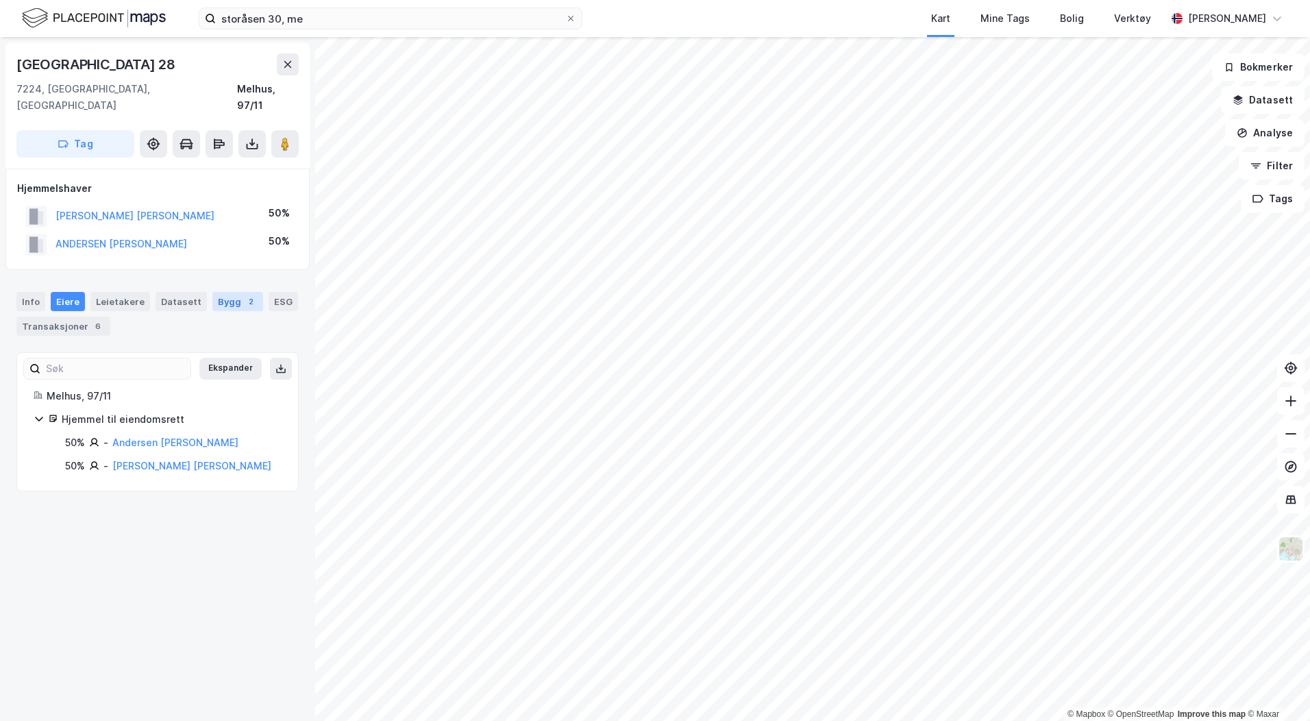
click at [212, 292] on div "Bygg 2" at bounding box center [237, 301] width 51 height 19
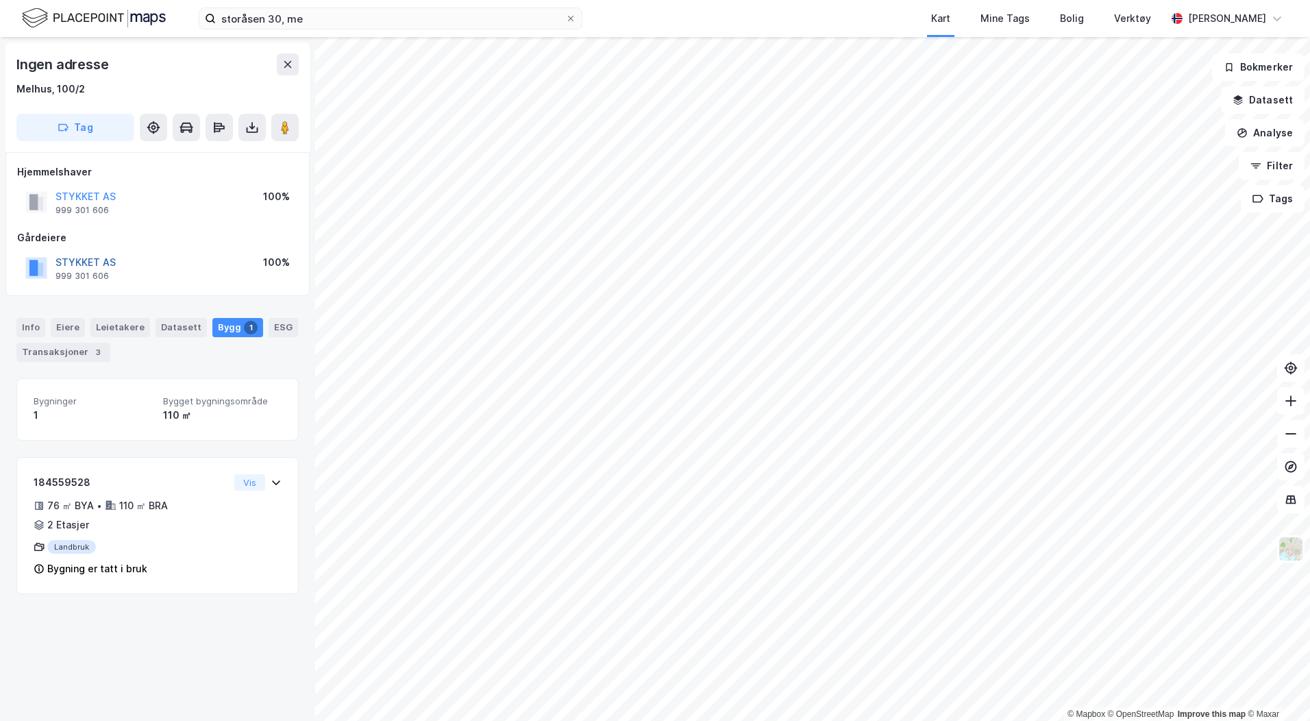
click at [0, 0] on button "STYKKET AS" at bounding box center [0, 0] width 0 height 0
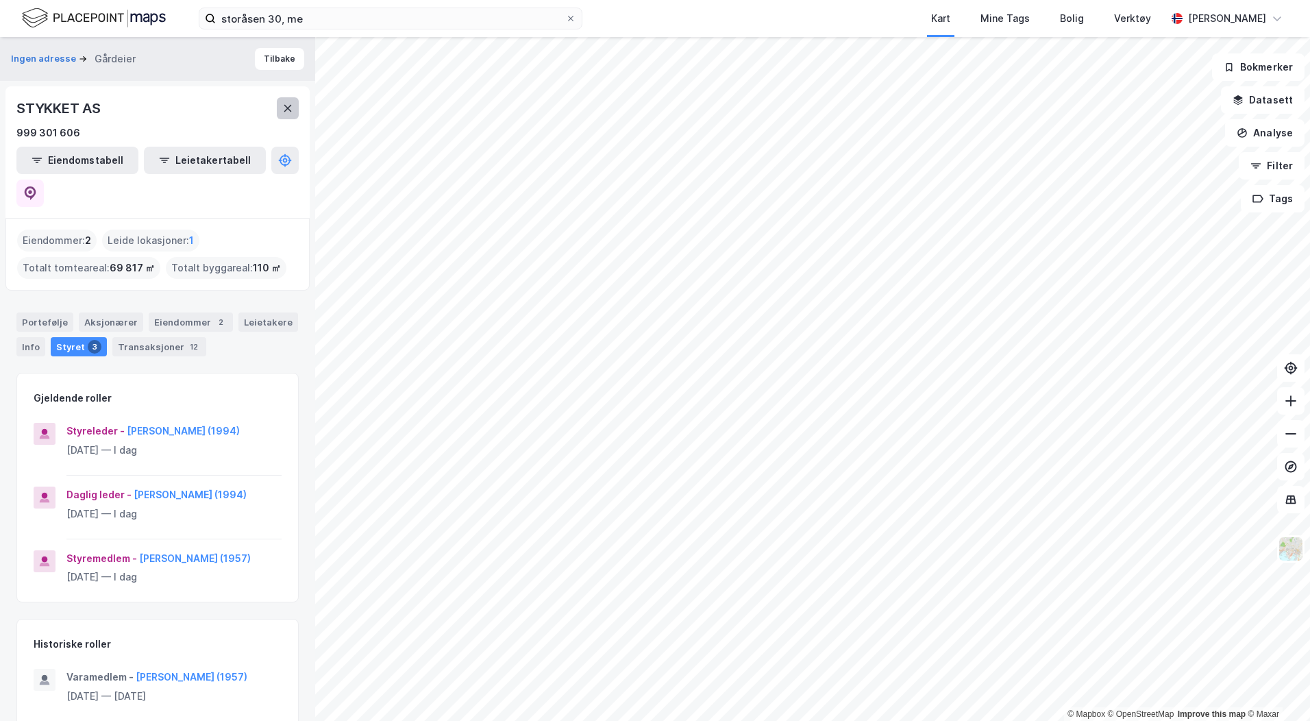
click at [281, 108] on button at bounding box center [288, 108] width 22 height 22
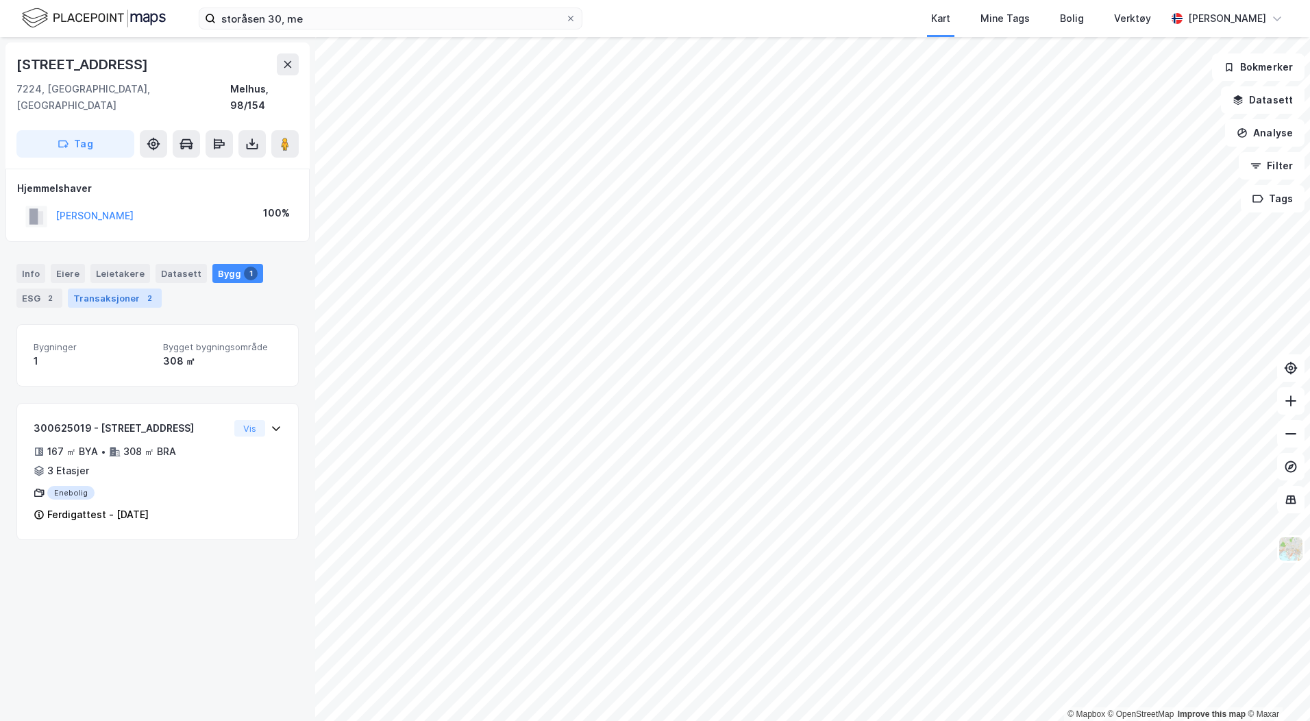
click at [113, 288] on div "Transaksjoner 2" at bounding box center [115, 297] width 94 height 19
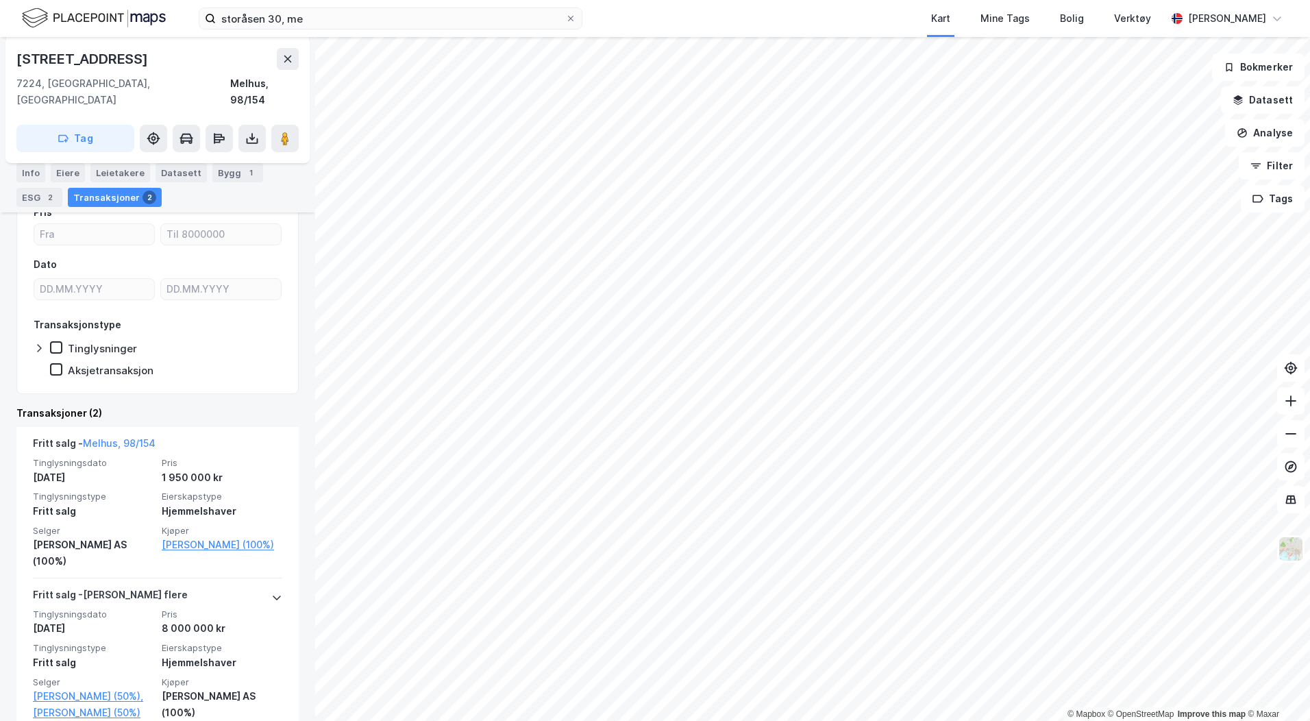
scroll to position [162, 0]
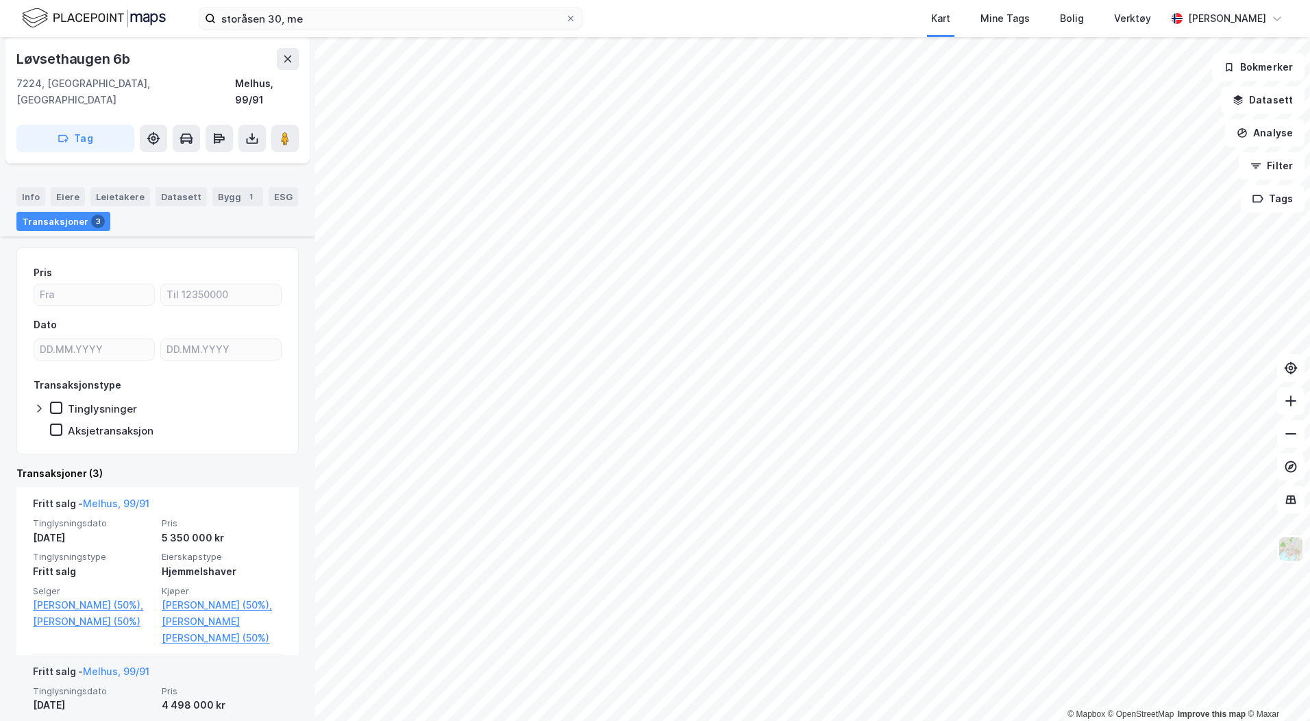
scroll to position [206, 0]
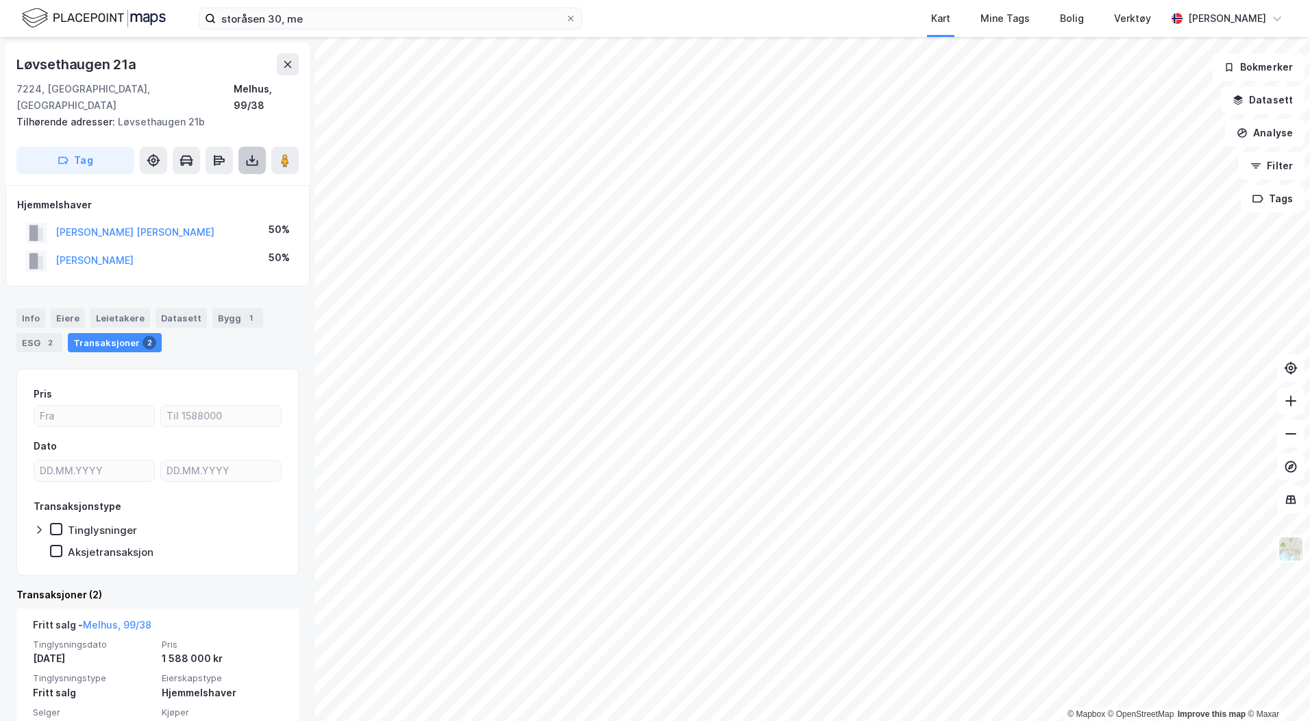
click at [252, 153] on icon at bounding box center [252, 160] width 14 height 14
click at [224, 182] on div "Last ned grunnbok" at bounding box center [184, 187] width 79 height 11
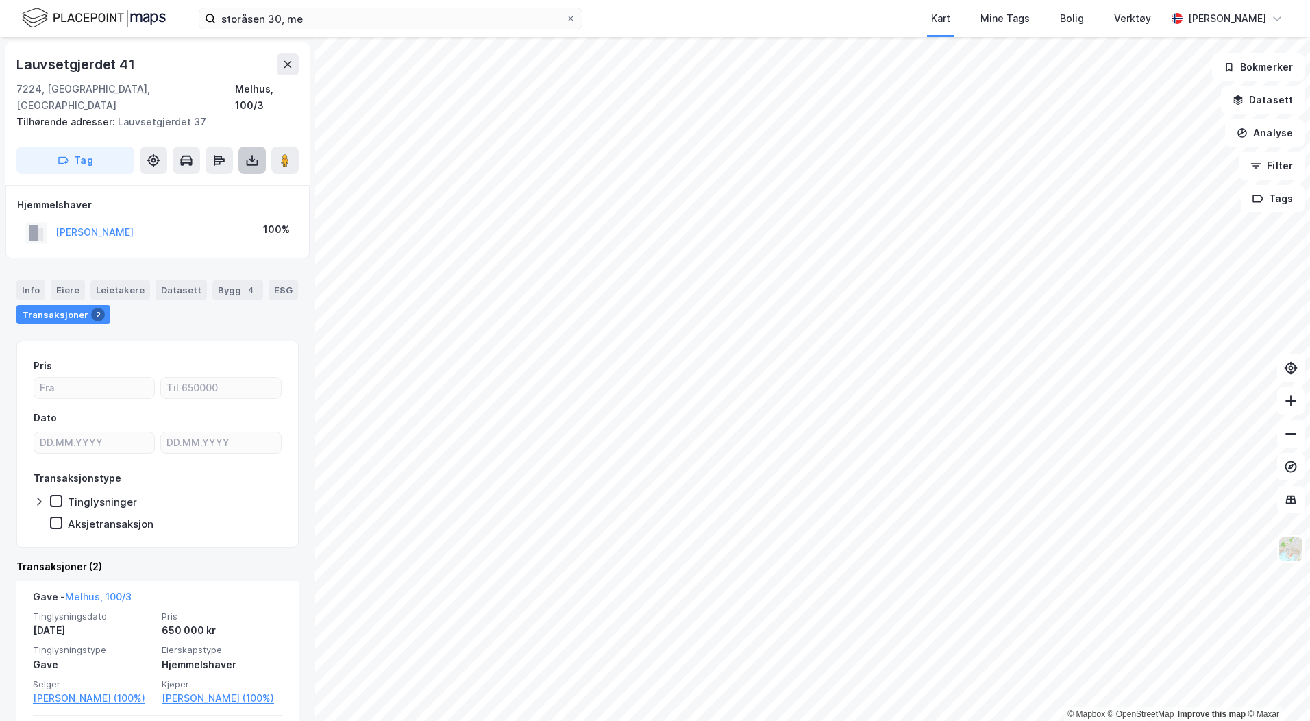
click at [240, 147] on button at bounding box center [251, 160] width 27 height 27
click at [230, 177] on div "Last ned grunnbok" at bounding box center [193, 188] width 146 height 22
